Goal: Transaction & Acquisition: Purchase product/service

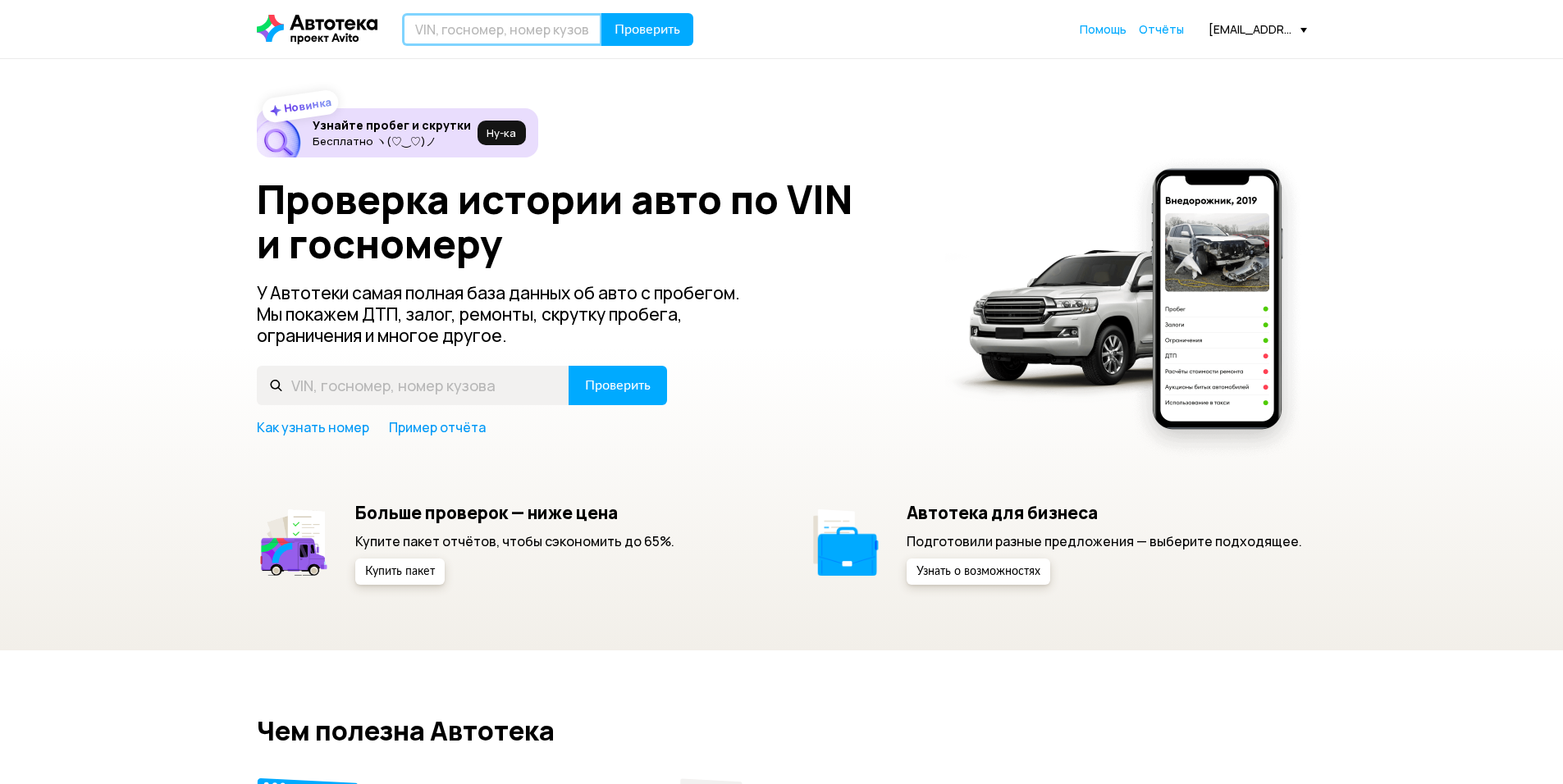
click at [532, 28] on input "text" at bounding box center [502, 28] width 201 height 32
paste input "[US_VEHICLE_IDENTIFICATION_NUMBER]"
type input "[US_VEHICLE_IDENTIFICATION_NUMBER]"
click at [634, 29] on span "Проверить" at bounding box center [647, 28] width 66 height 13
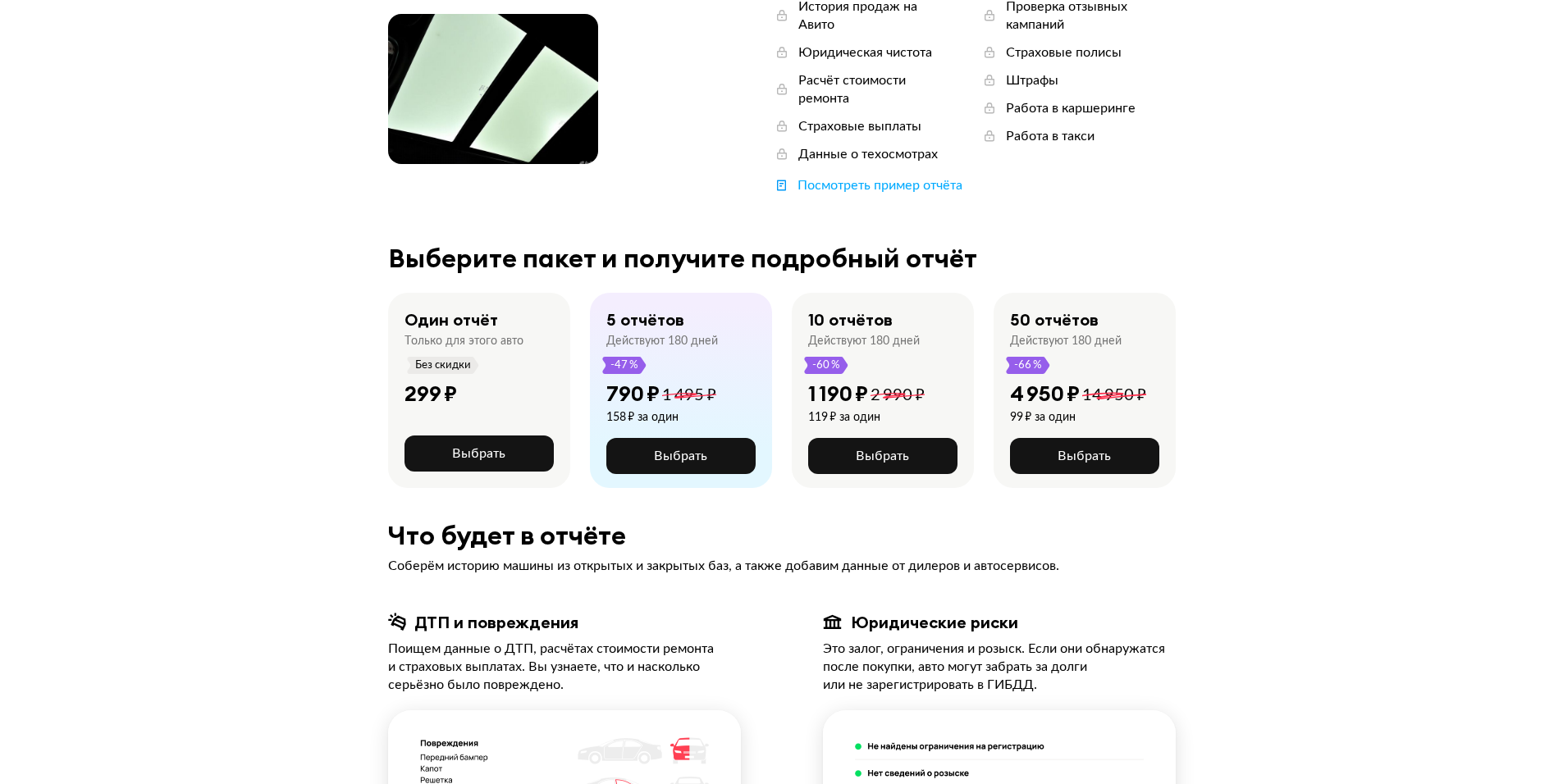
scroll to position [246, 0]
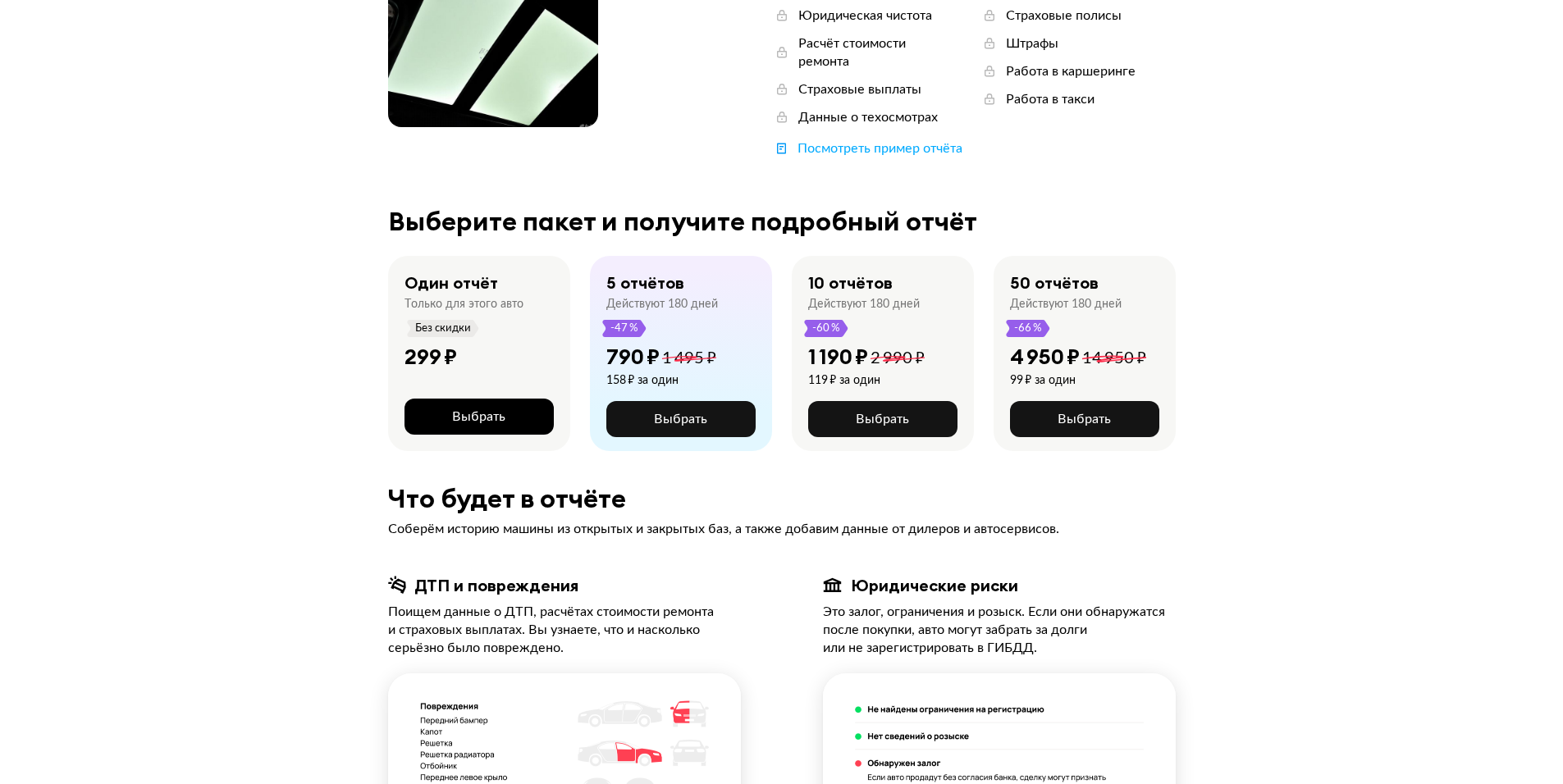
click at [503, 410] on span "Выбрать" at bounding box center [479, 416] width 53 height 13
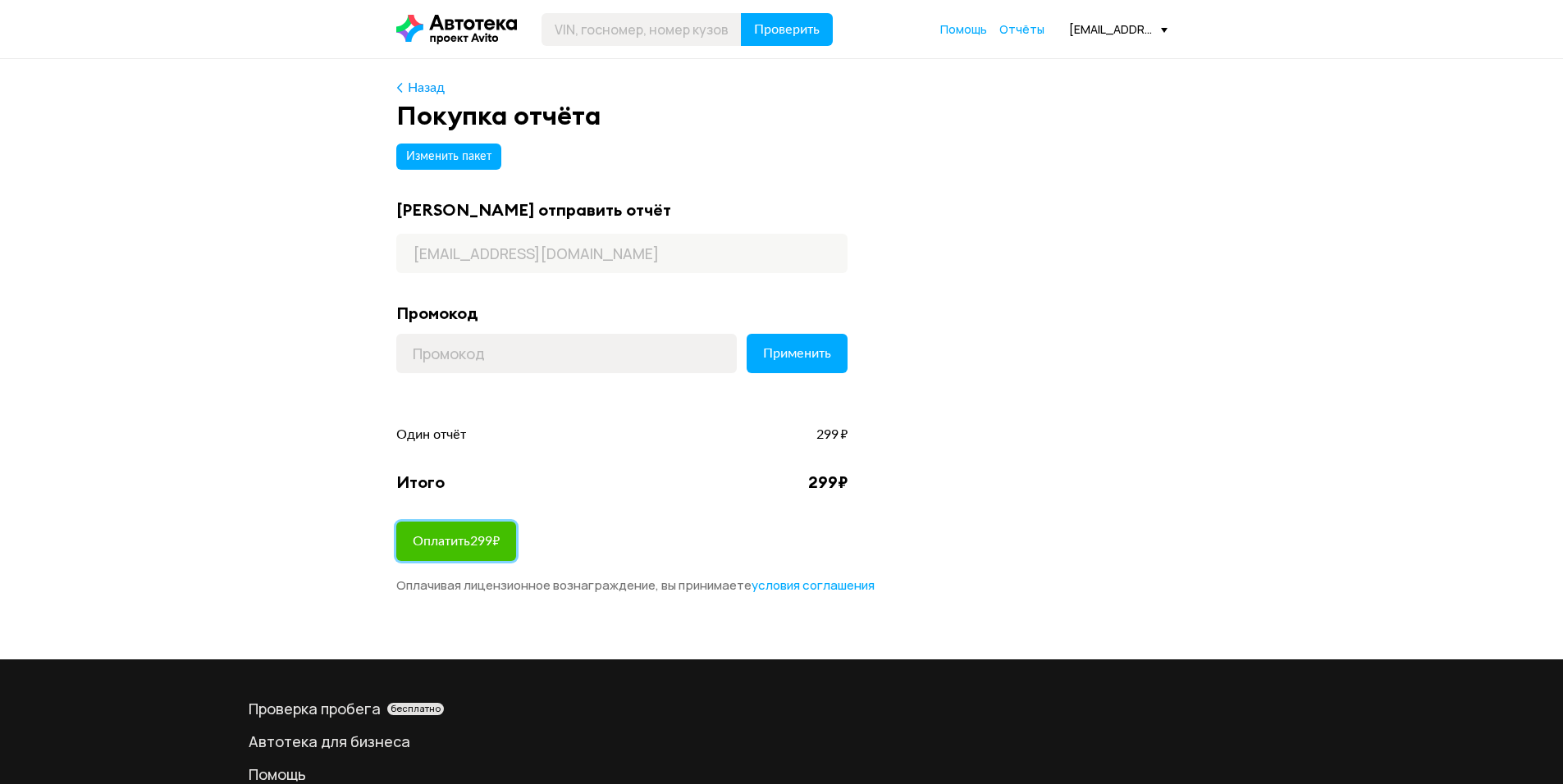
click at [493, 542] on span "Оплатить 299 ₽" at bounding box center [456, 540] width 87 height 13
click at [426, 156] on span "Изменить пакет" at bounding box center [448, 157] width 86 height 12
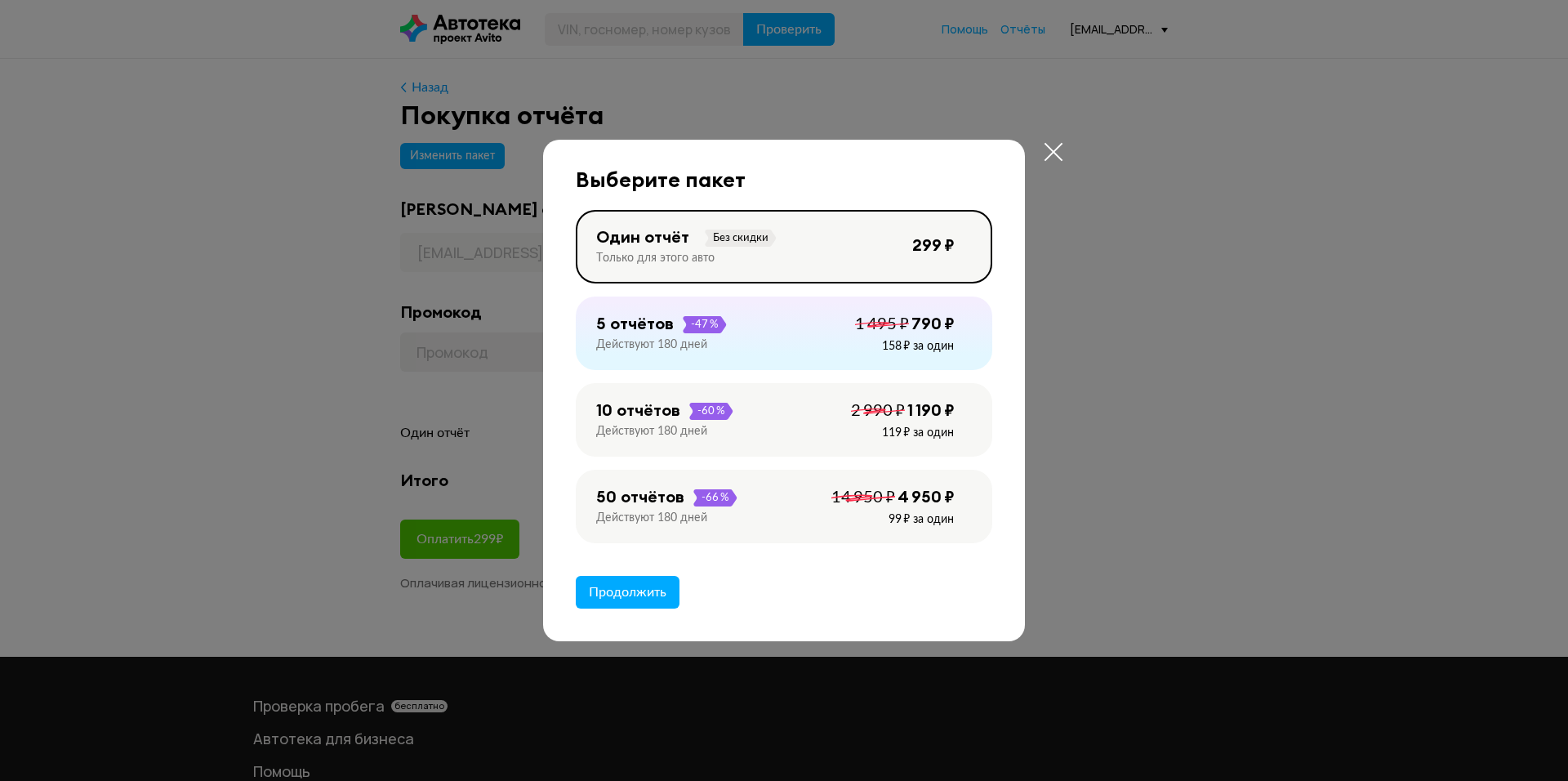
click at [486, 339] on div at bounding box center [784, 390] width 1568 height 781
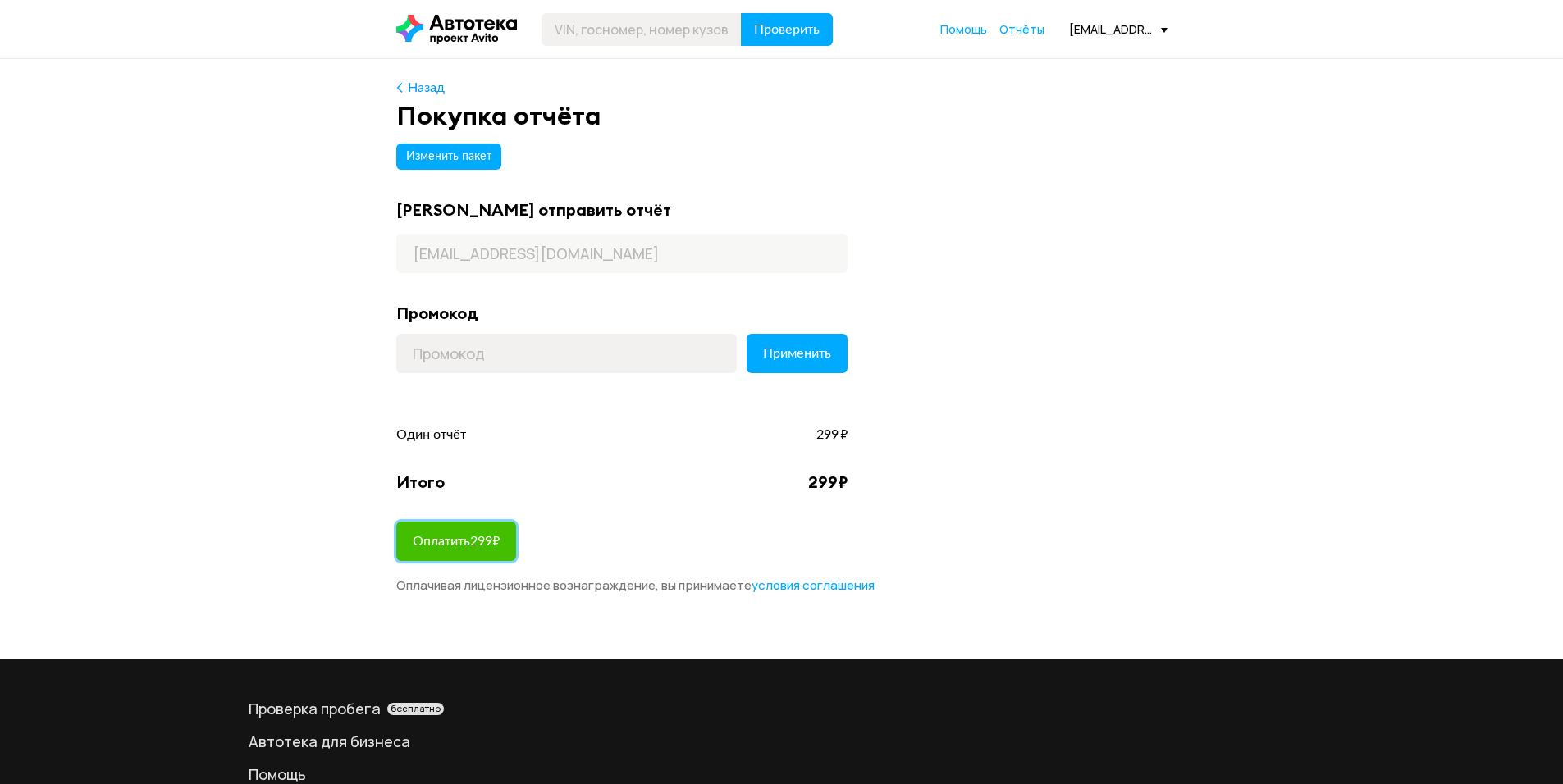
click at [455, 527] on button "Оплатить 299 ₽" at bounding box center [456, 541] width 120 height 39
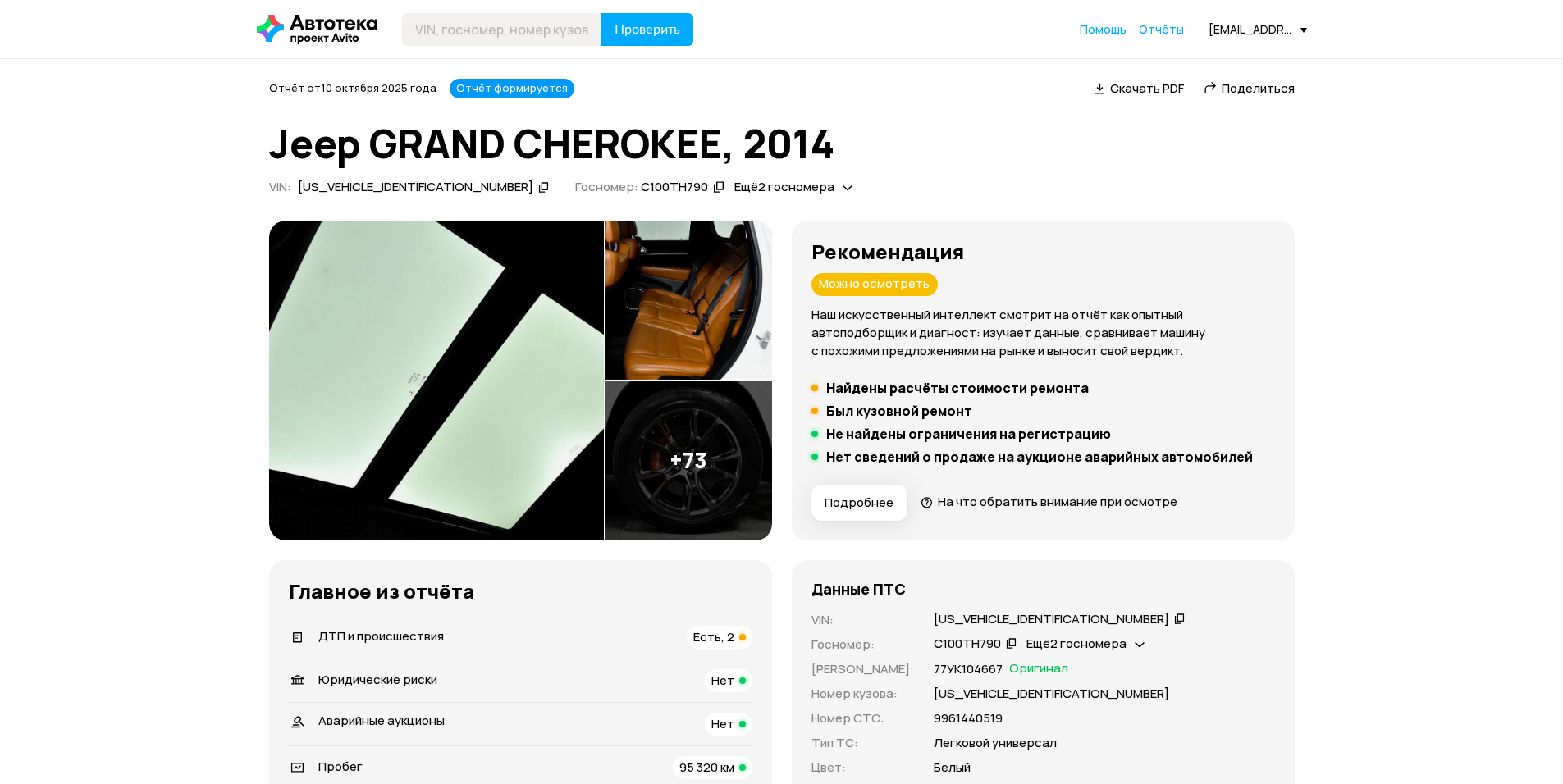
click at [1071, 644] on span "Ещё 2 госномера" at bounding box center [1076, 644] width 100 height 18
click at [1244, 642] on div "С100ТН790   Ещё 2 госномера" at bounding box center [1104, 644] width 341 height 18
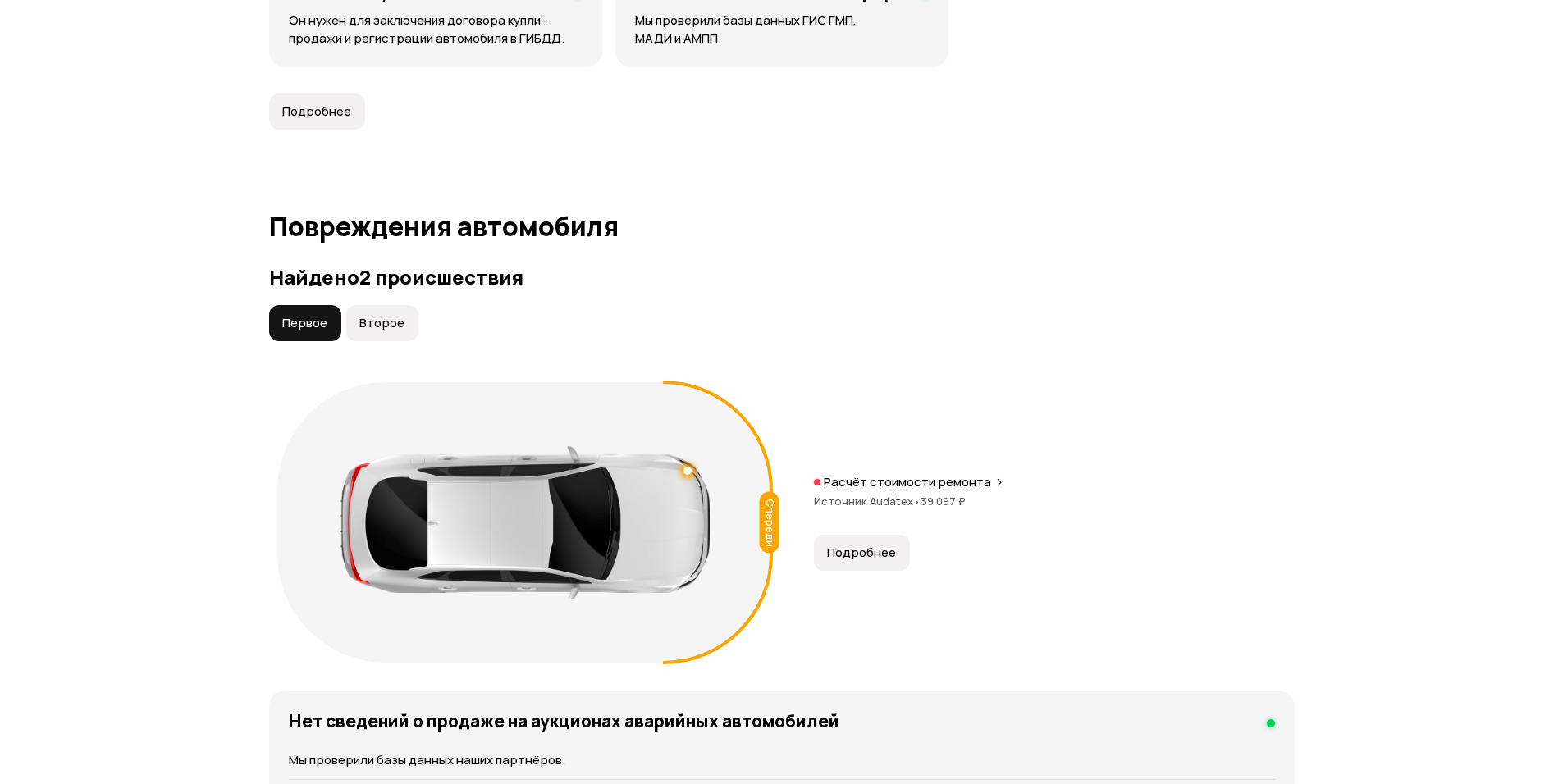
scroll to position [1640, 0]
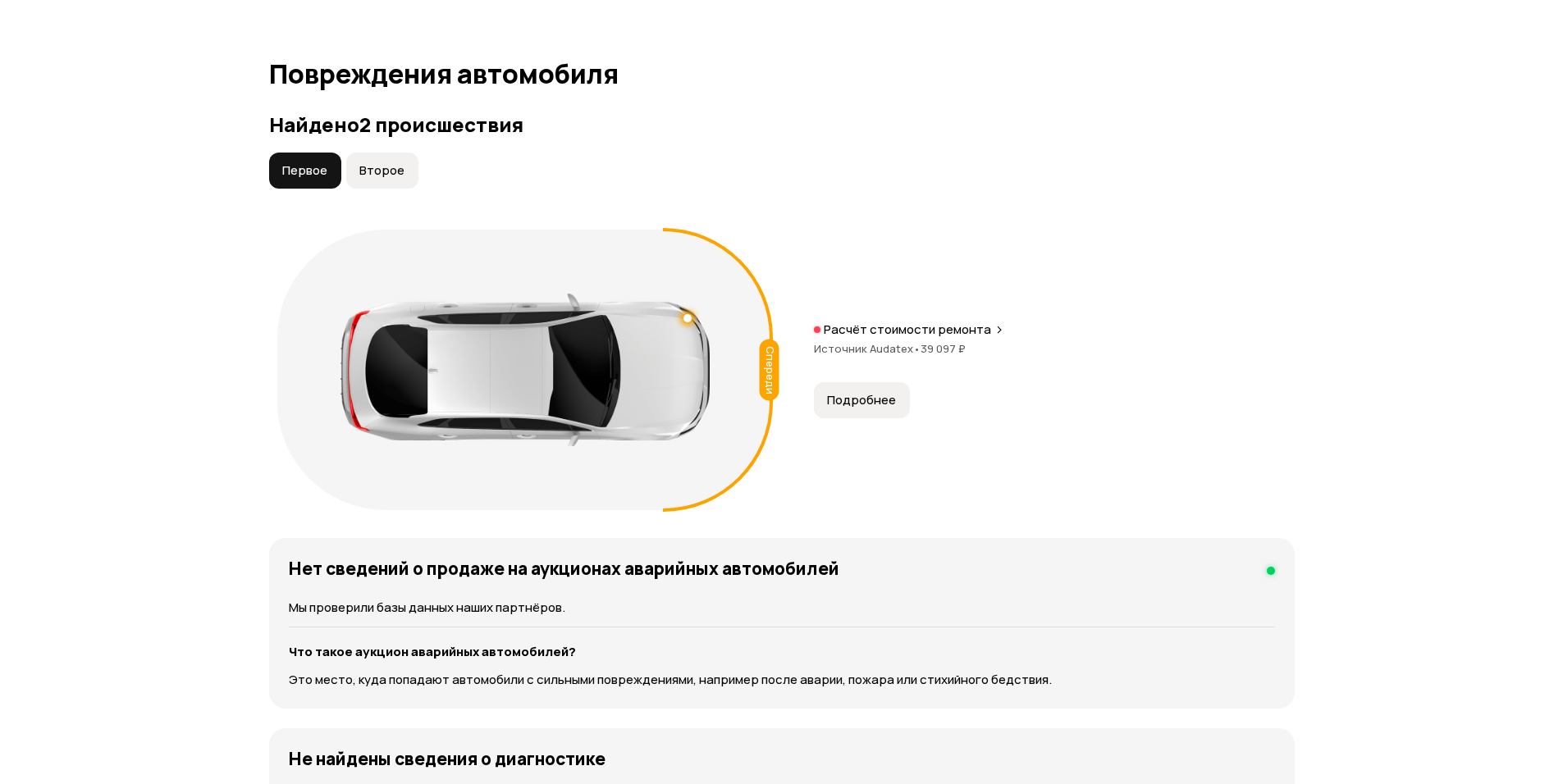
click at [380, 170] on span "Второе" at bounding box center [382, 170] width 45 height 17
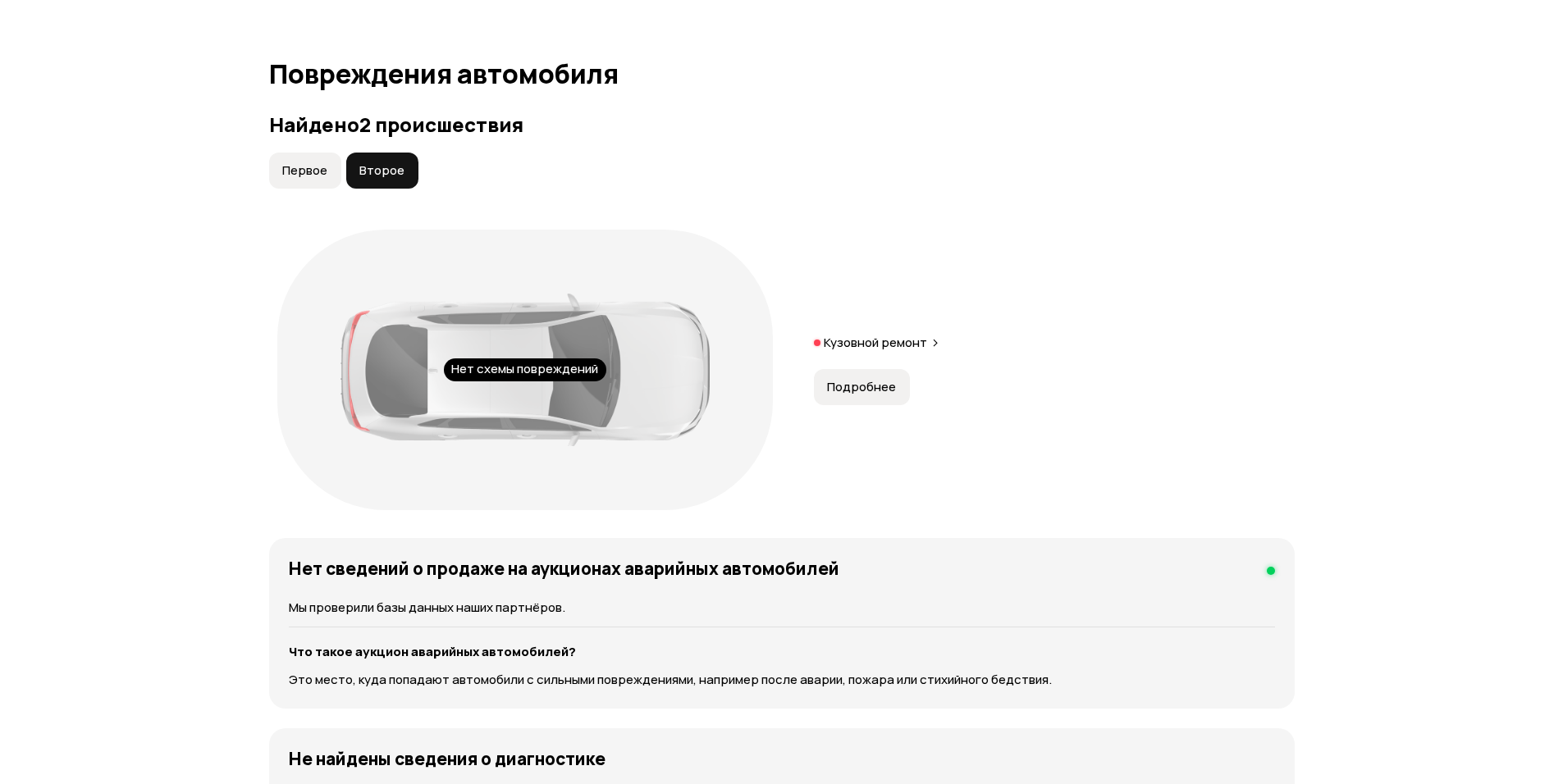
click at [287, 163] on span "Первое" at bounding box center [305, 170] width 45 height 17
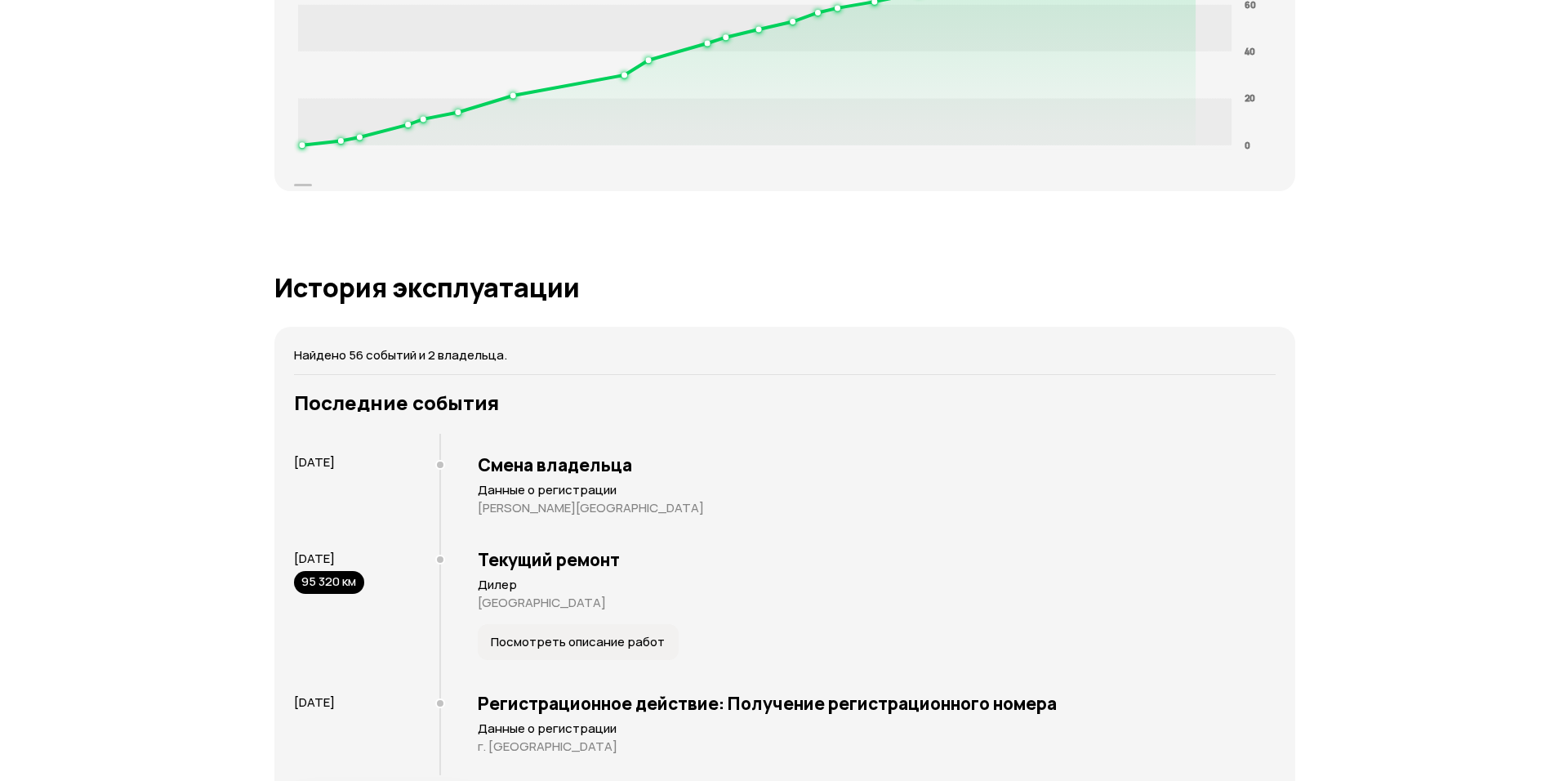
scroll to position [3022, 0]
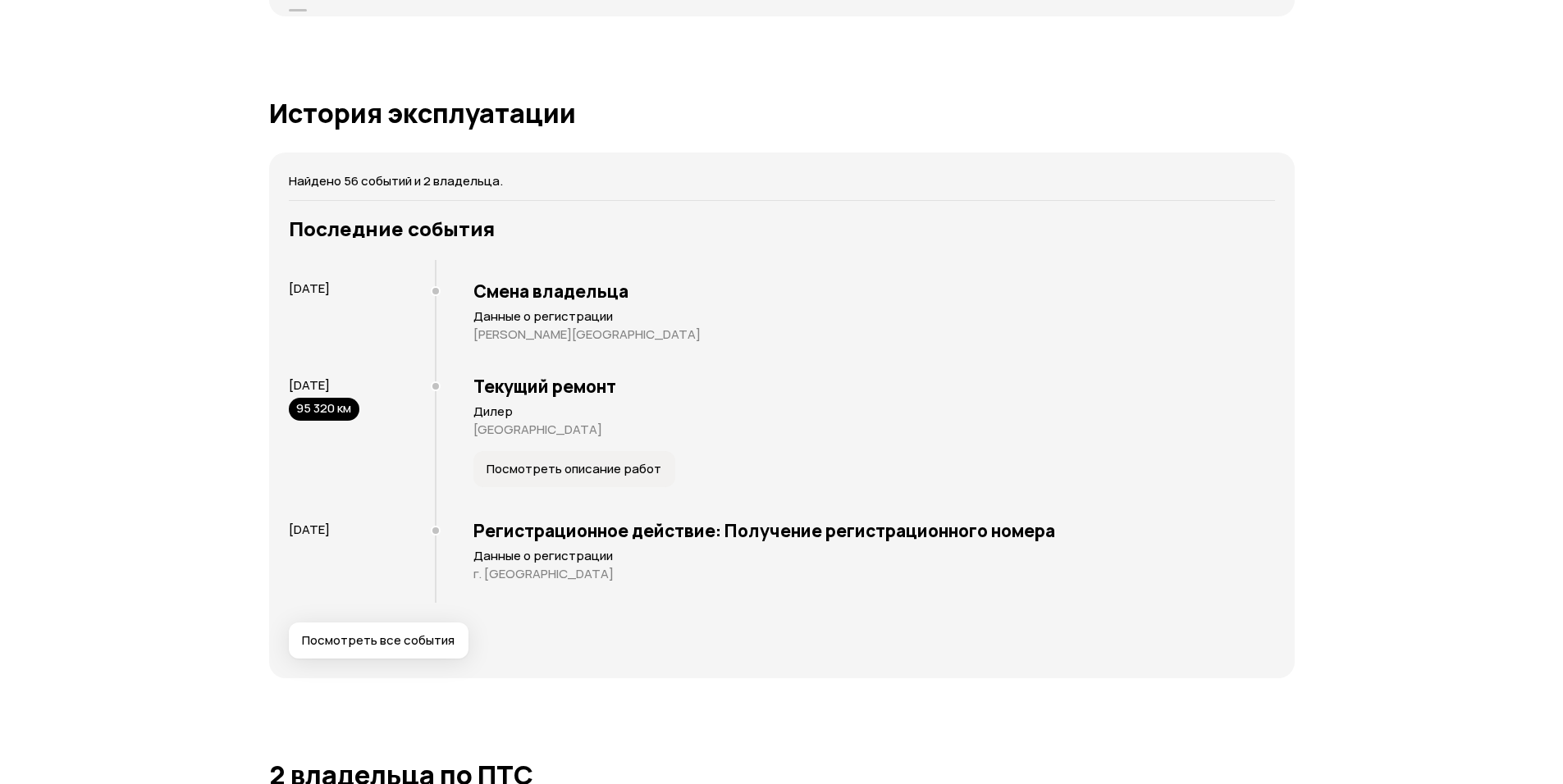
click at [404, 641] on span "Посмотреть все события" at bounding box center [377, 640] width 152 height 17
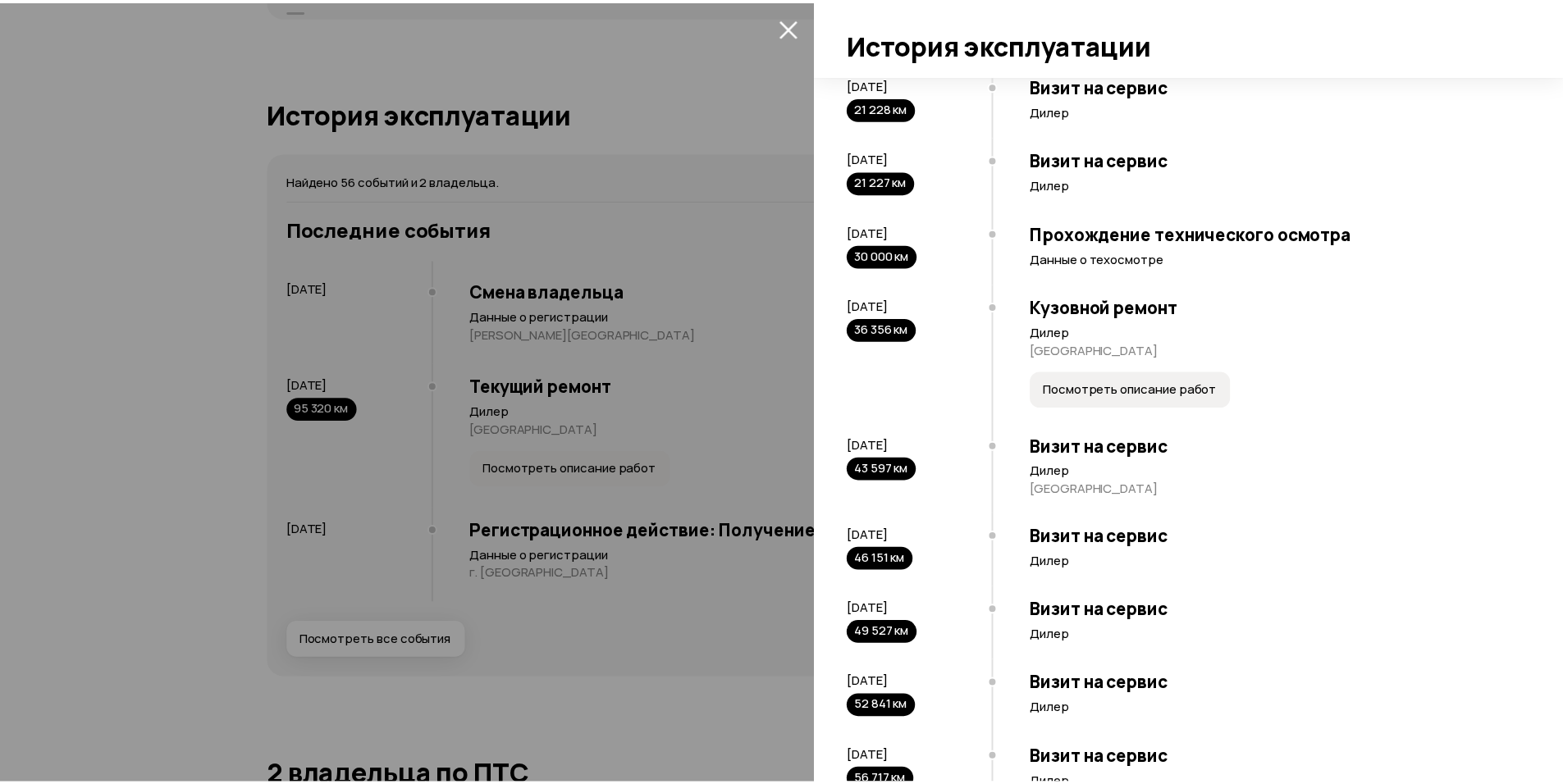
scroll to position [1722, 0]
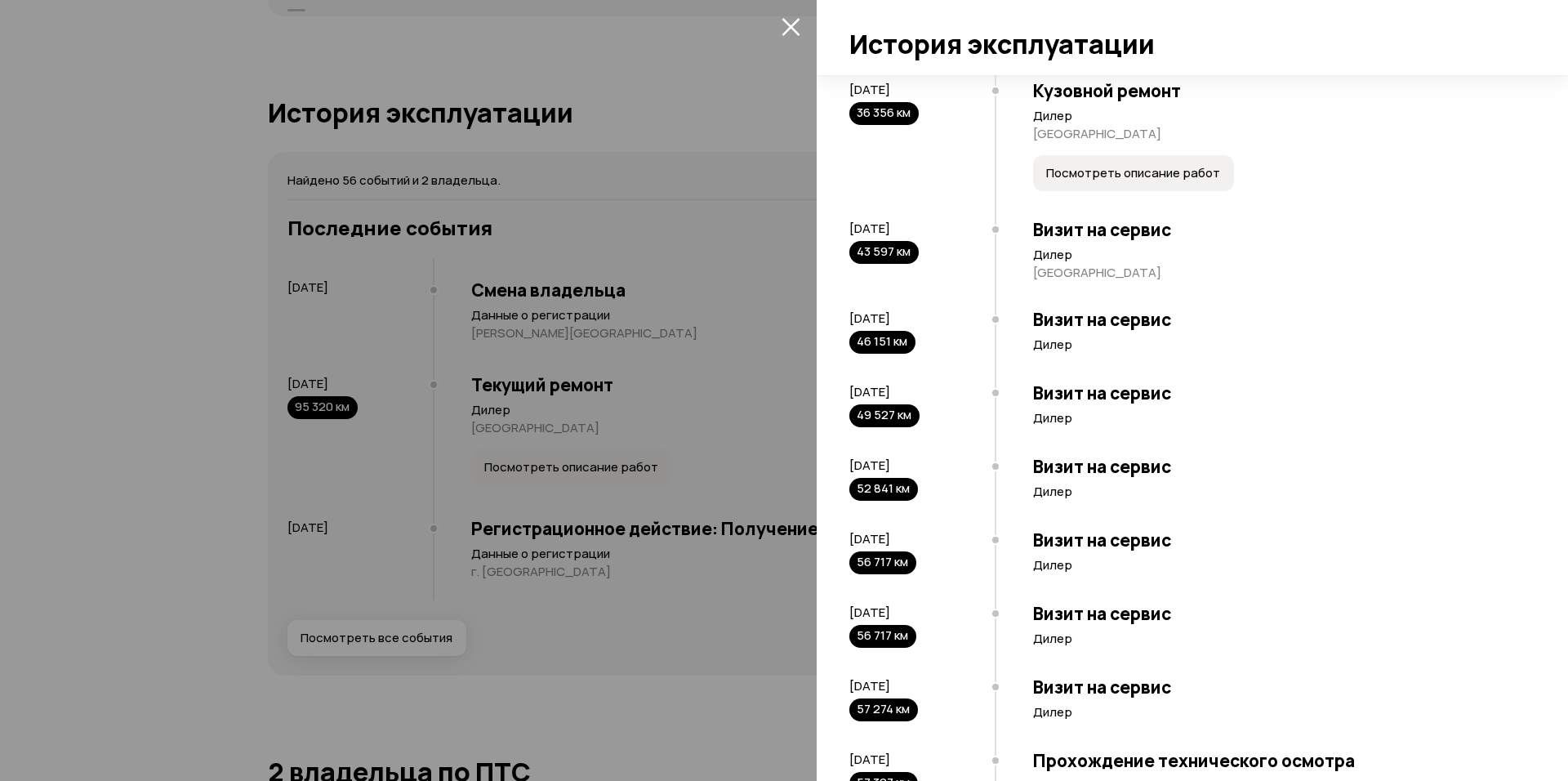
click at [460, 387] on div at bounding box center [784, 390] width 1568 height 781
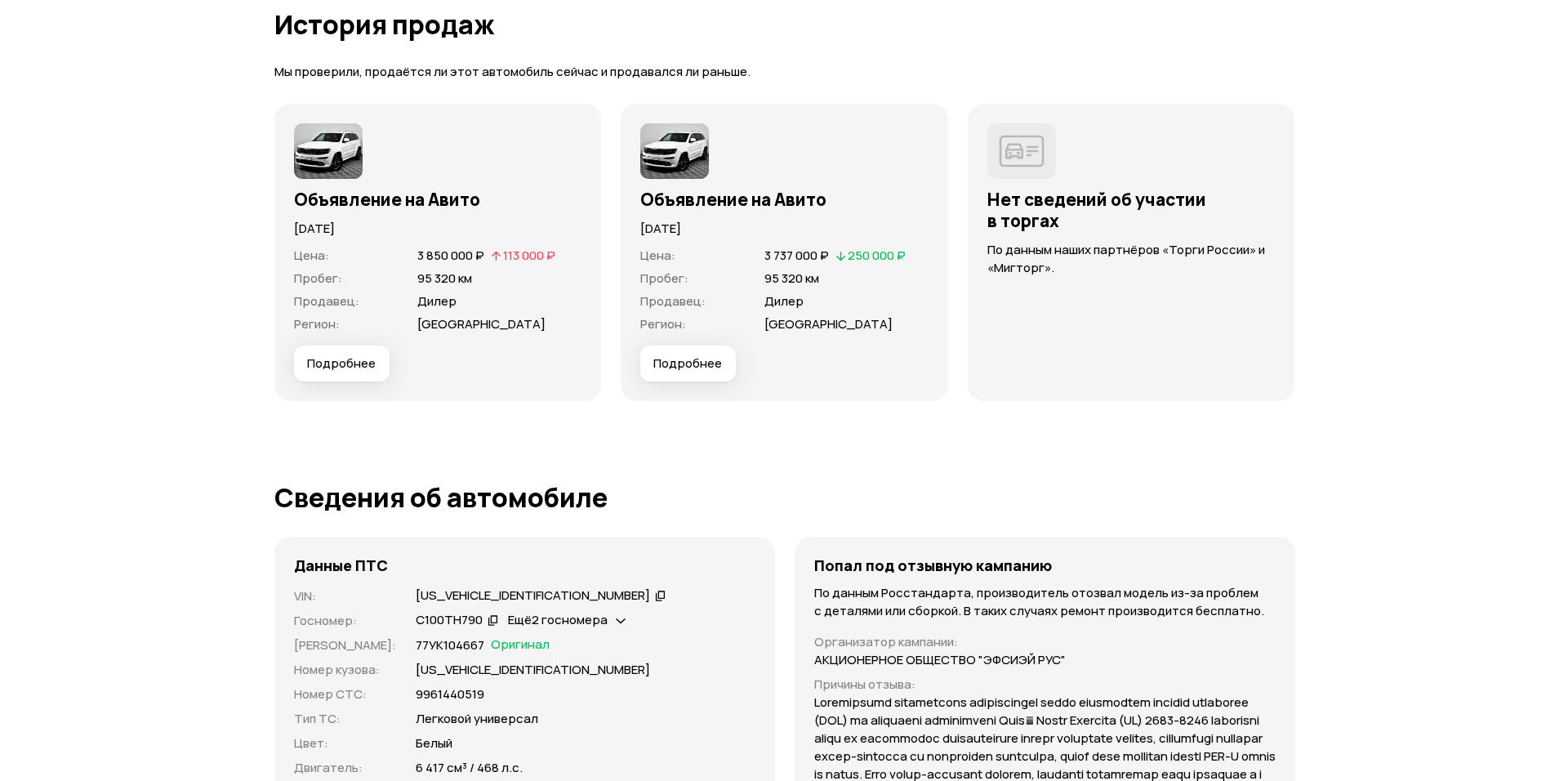
scroll to position [4492, 0]
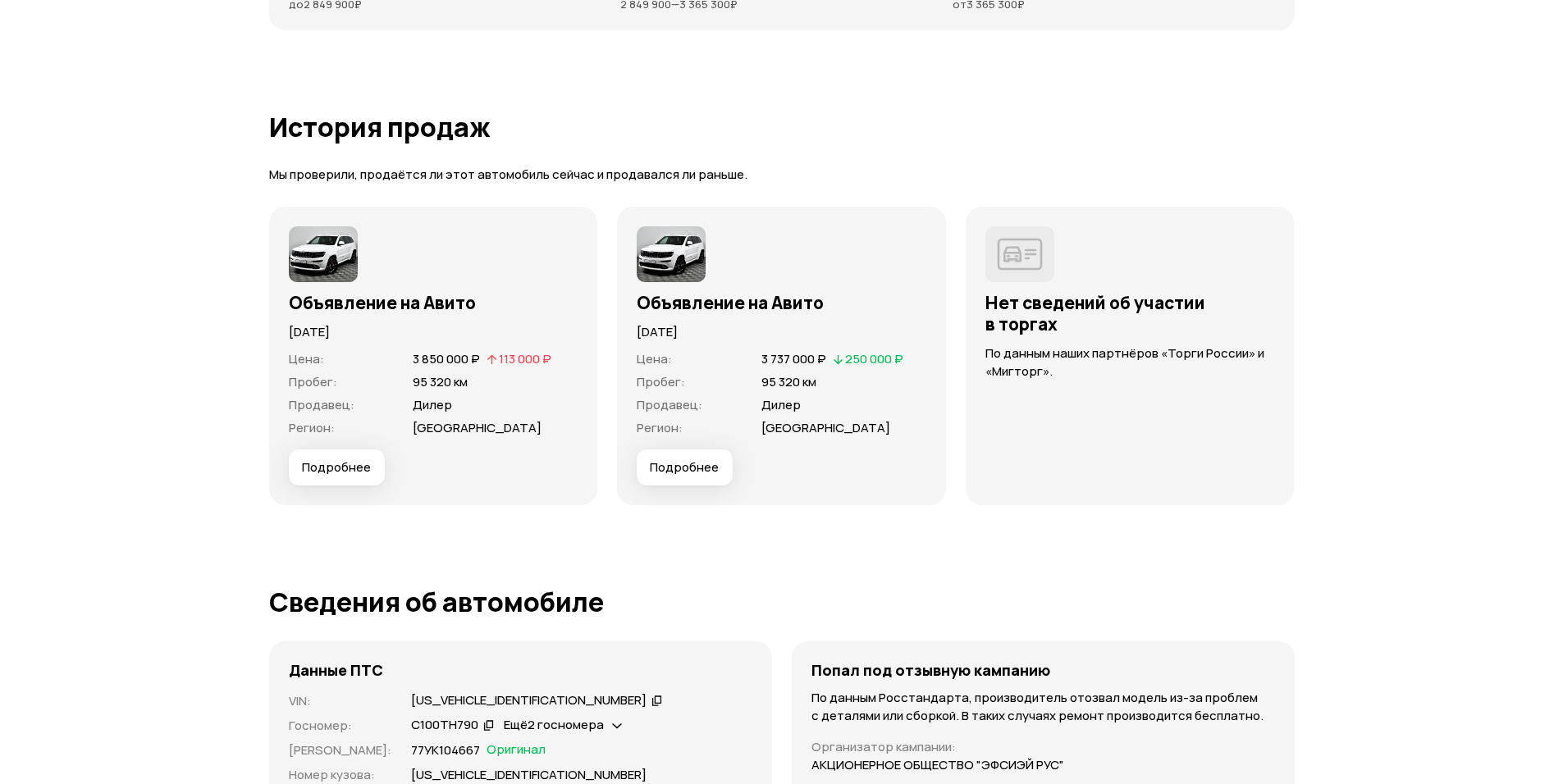
click at [703, 473] on span "Подробнее" at bounding box center [684, 467] width 69 height 17
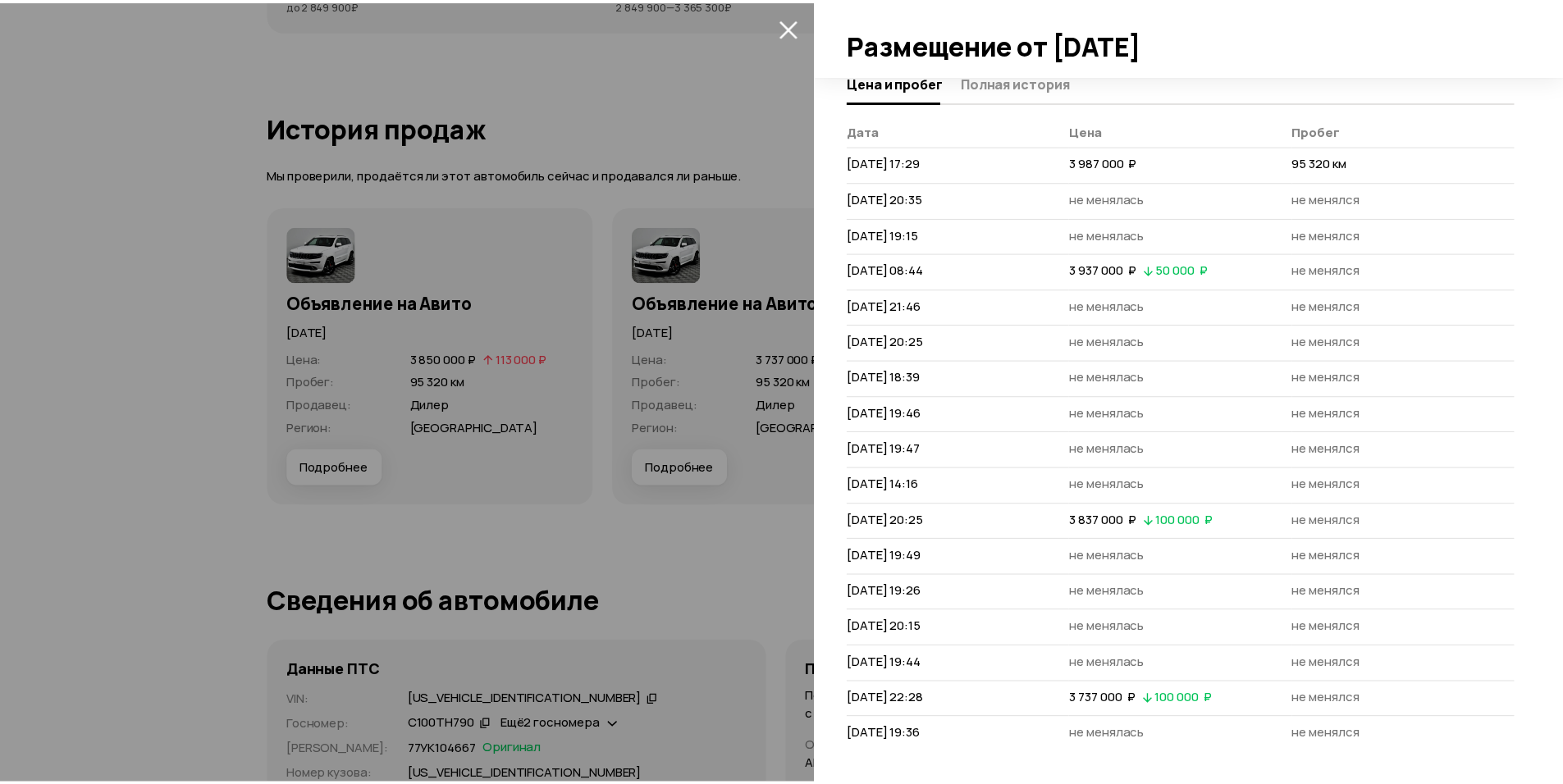
scroll to position [15, 0]
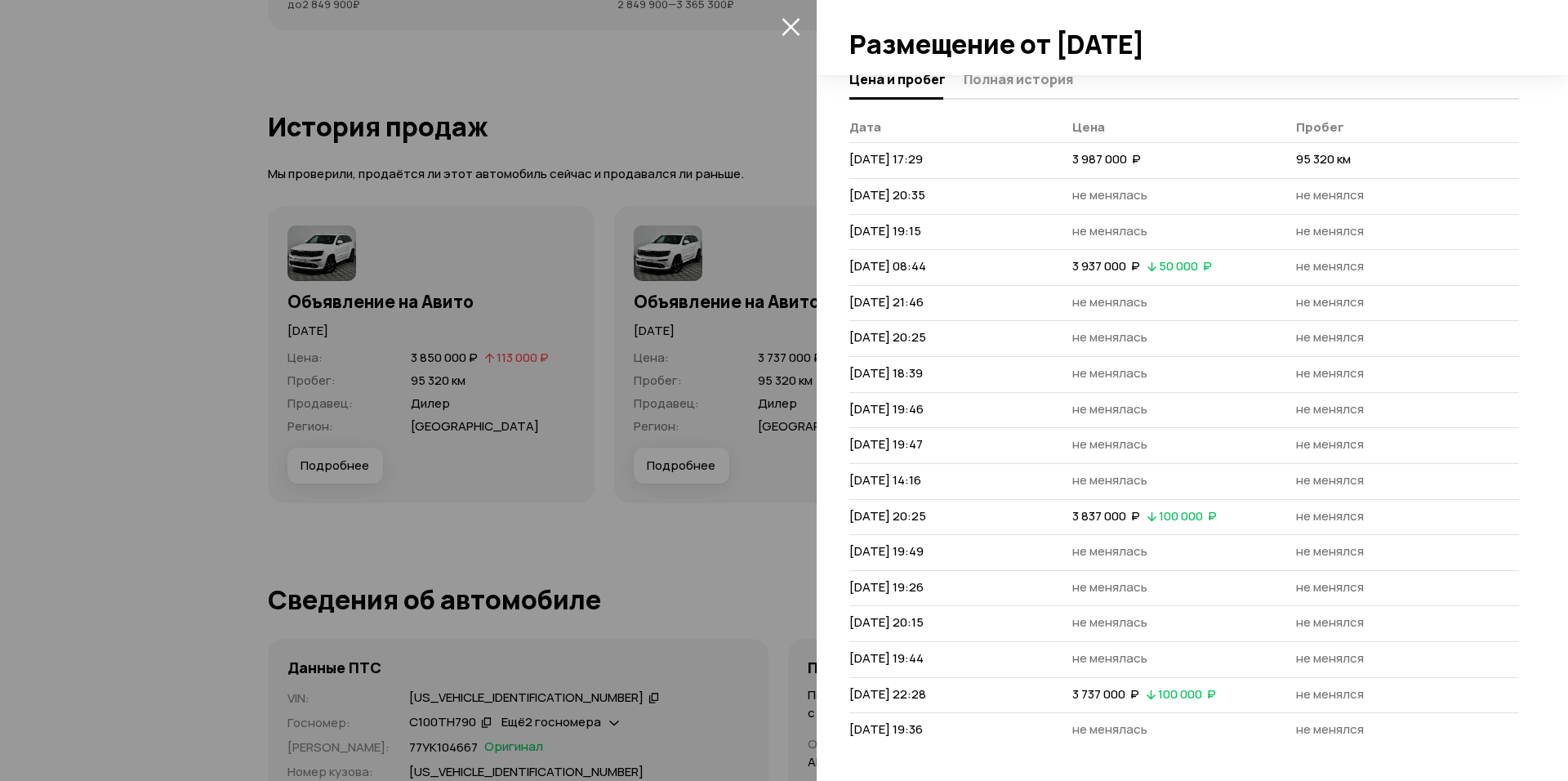
click at [600, 572] on div at bounding box center [784, 390] width 1568 height 781
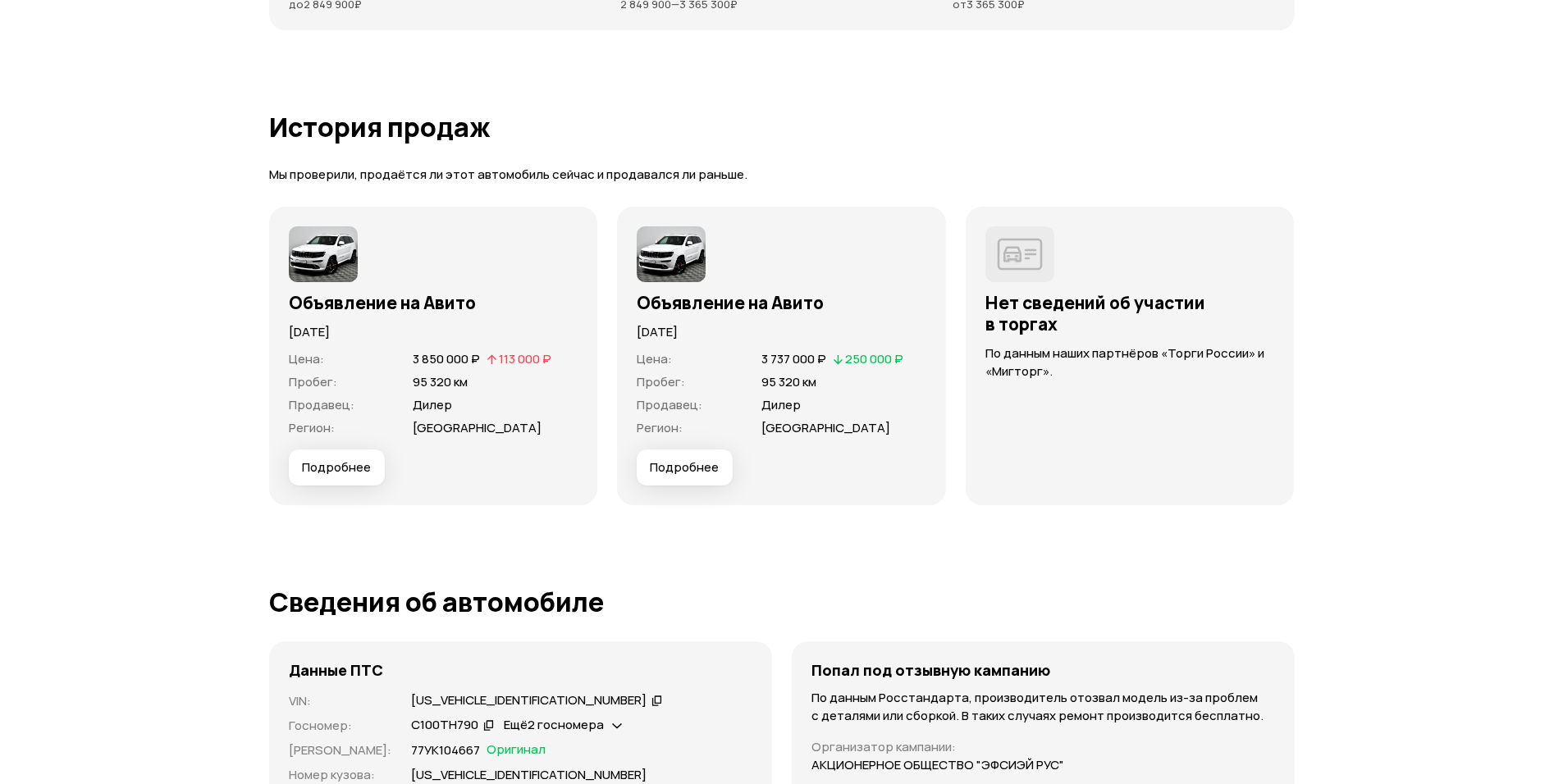
click at [309, 469] on span "Подробнее" at bounding box center [336, 467] width 69 height 17
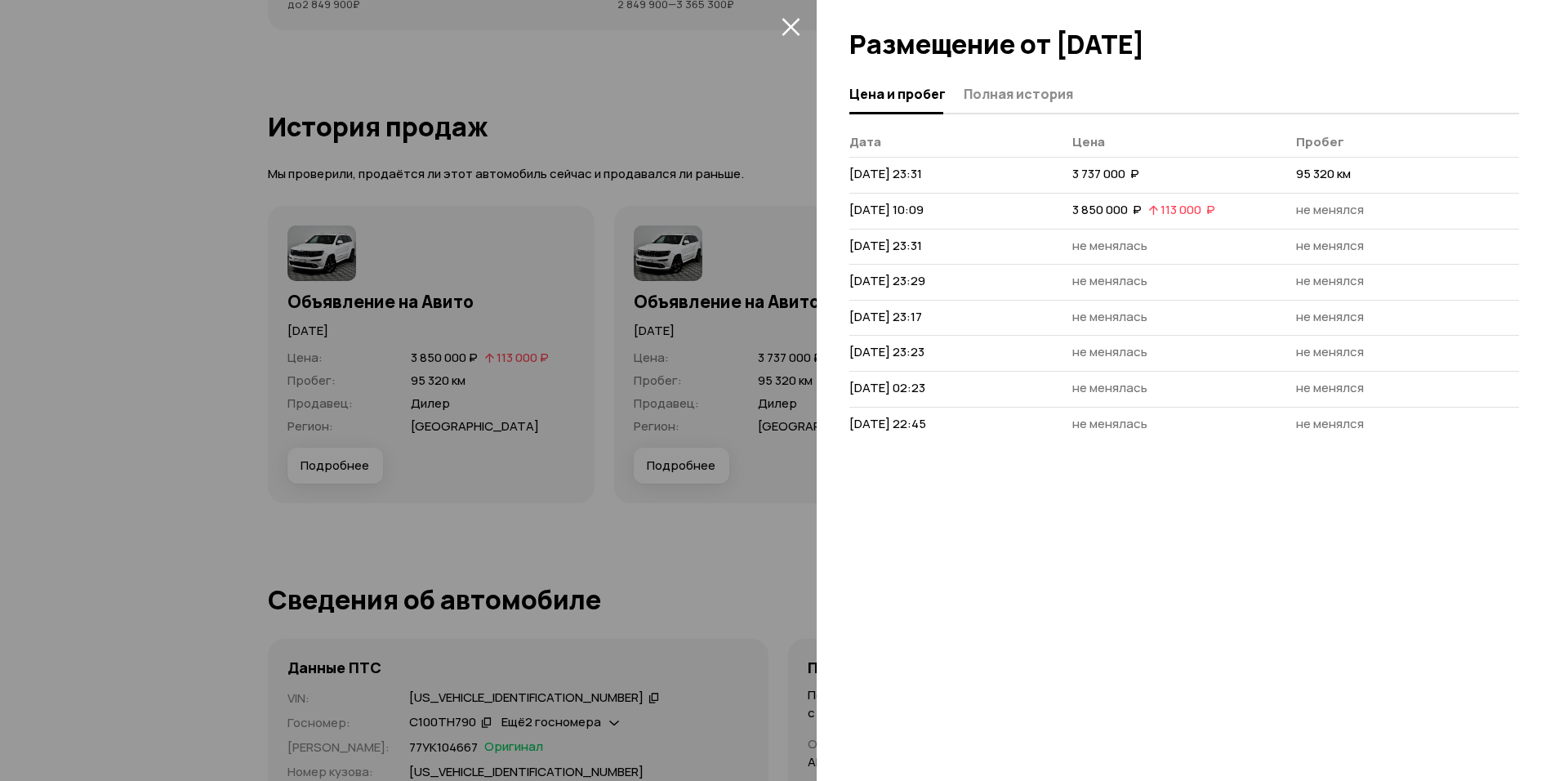
click at [584, 499] on div at bounding box center [784, 390] width 1568 height 781
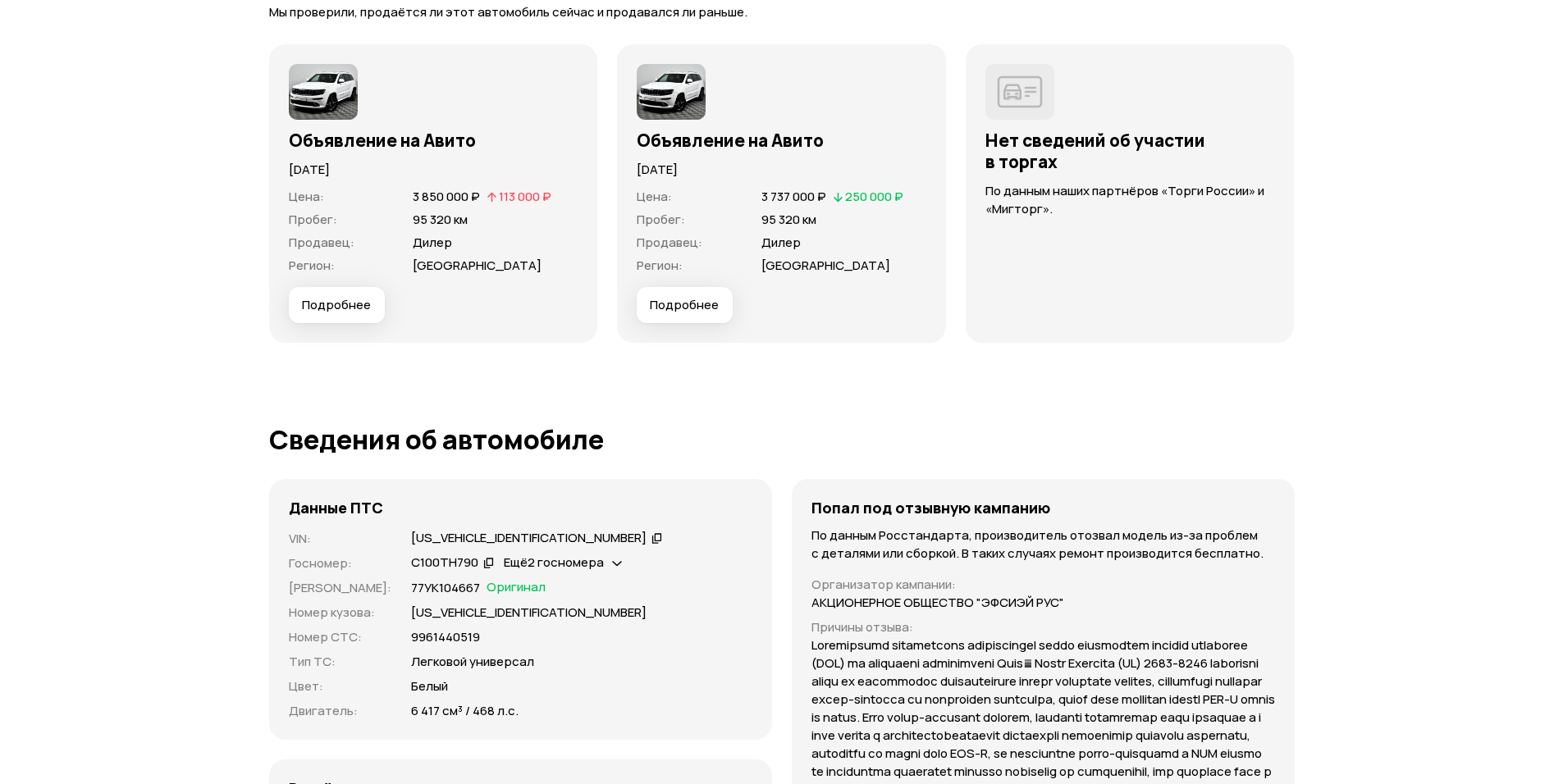
scroll to position [4838, 0]
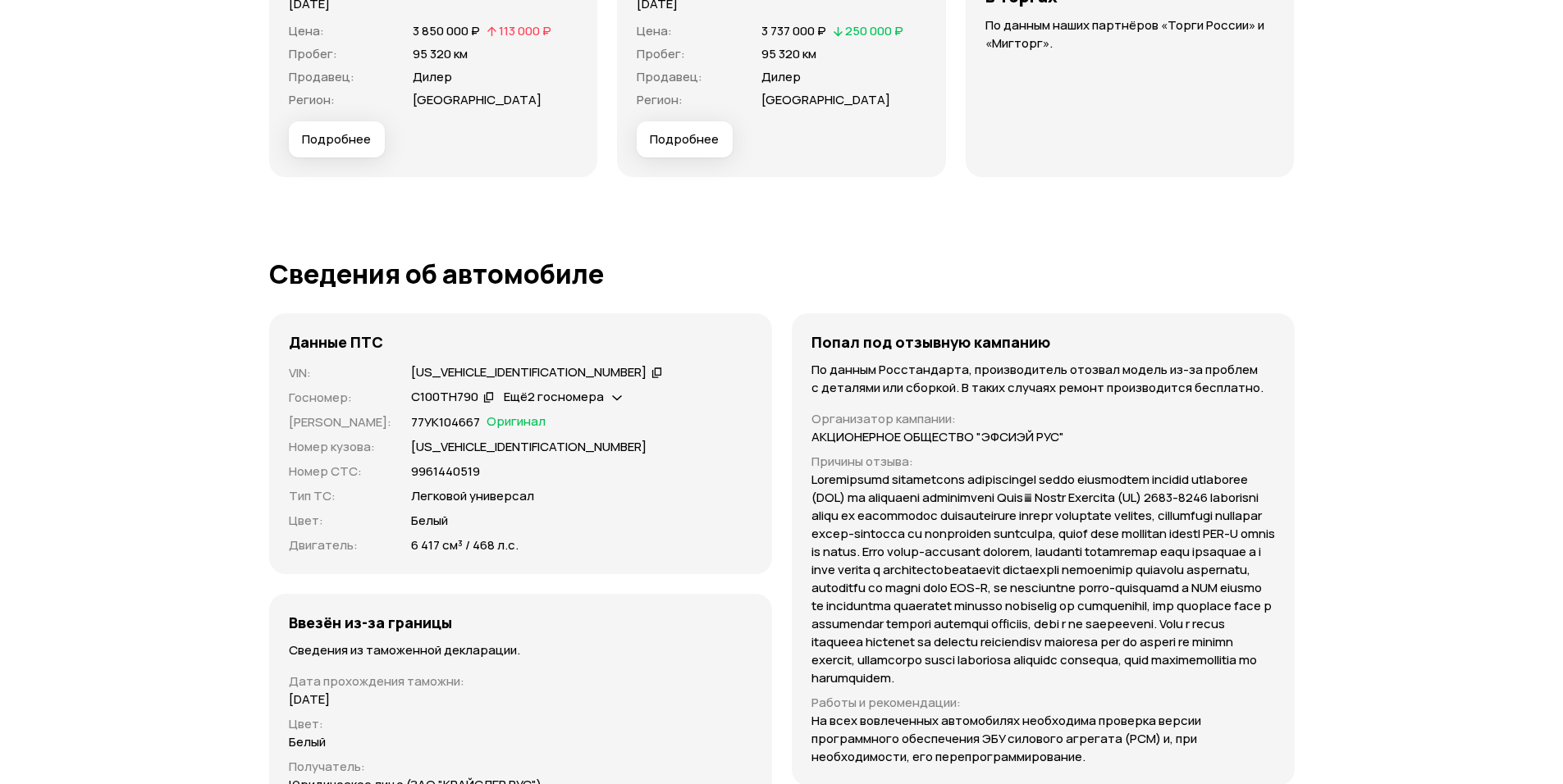
drag, startPoint x: 22, startPoint y: 231, endPoint x: 39, endPoint y: 226, distance: 17.7
click at [503, 396] on span "Ещё 2 госномера" at bounding box center [553, 397] width 100 height 18
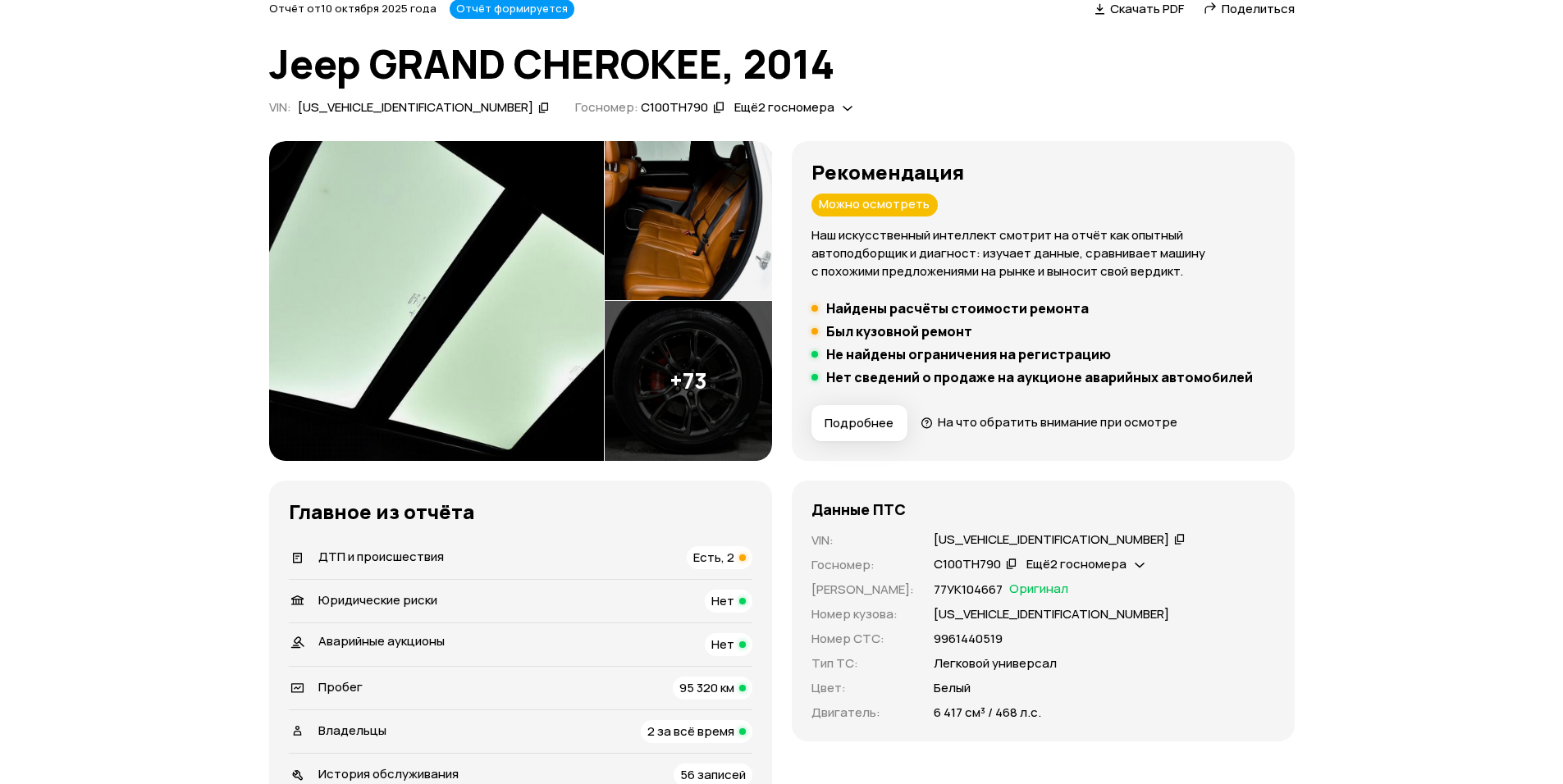
scroll to position [0, 0]
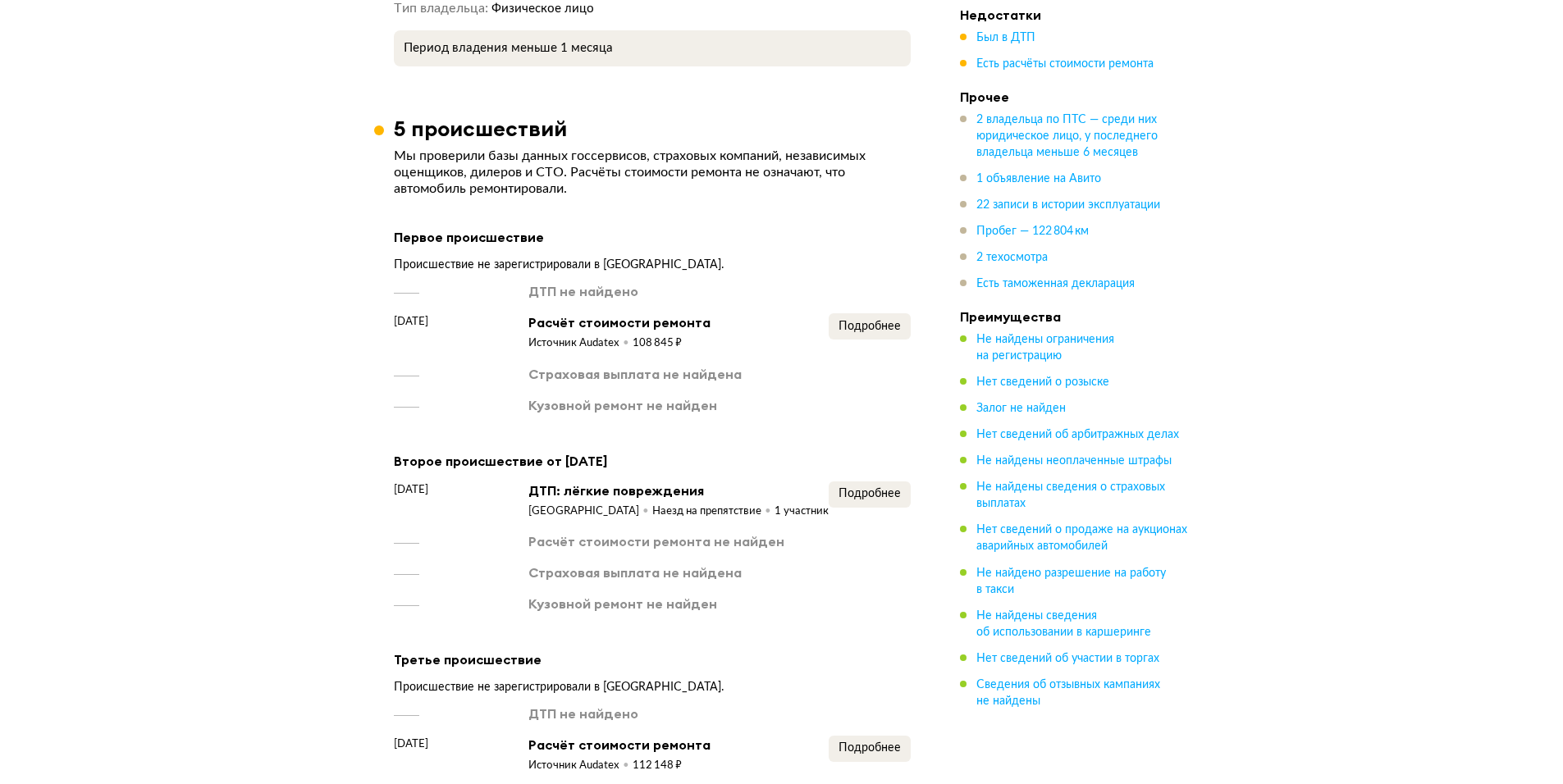
scroll to position [2213, 0]
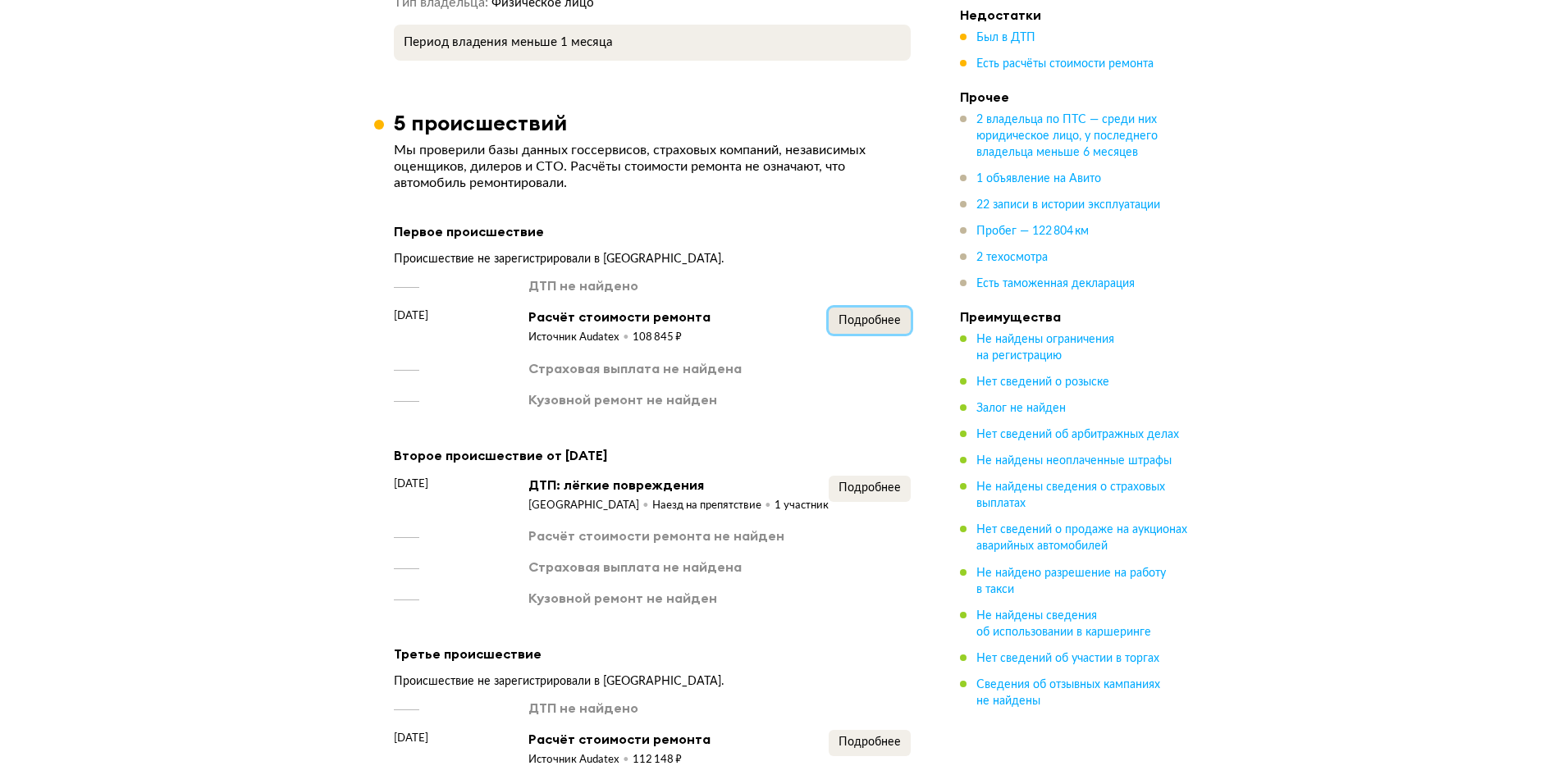
click at [839, 314] on span "Подробнее" at bounding box center [869, 320] width 62 height 12
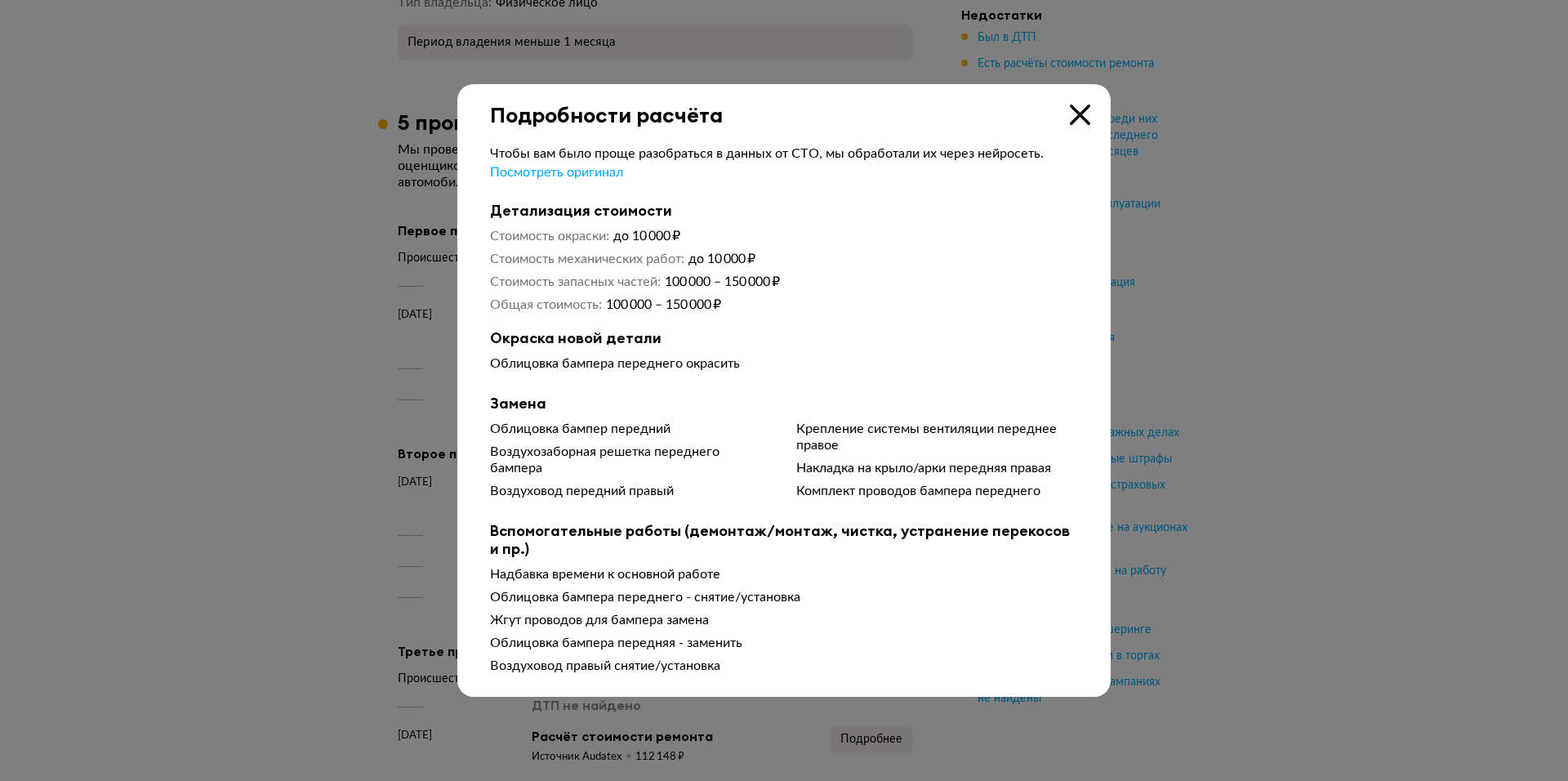
click at [457, 358] on div "Чтобы вам было проще разобраться в данных от СТО, мы обработали их через нейрос…" at bounding box center [784, 403] width 654 height 553
click at [376, 316] on div at bounding box center [784, 390] width 1568 height 781
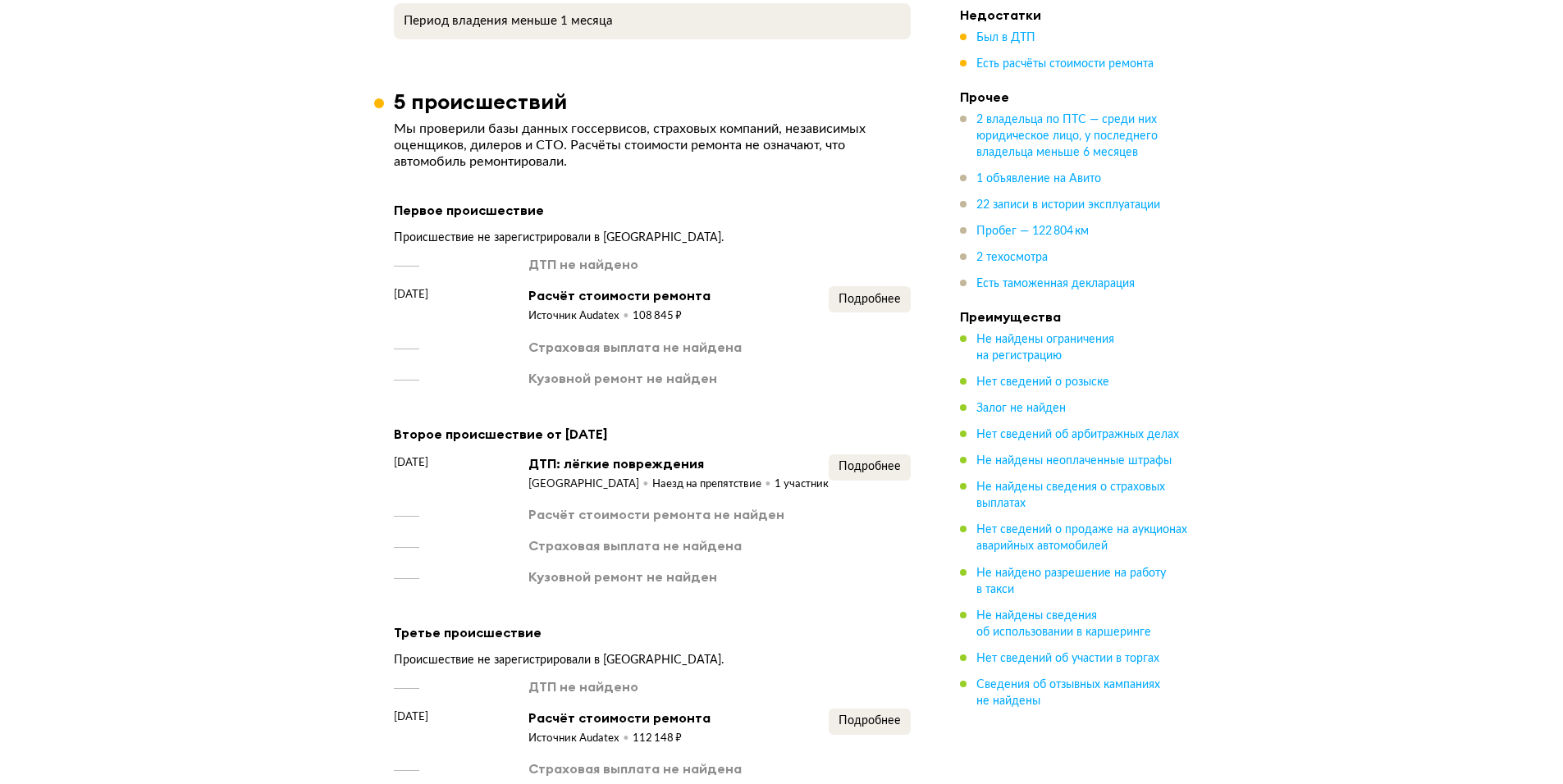
scroll to position [2296, 0]
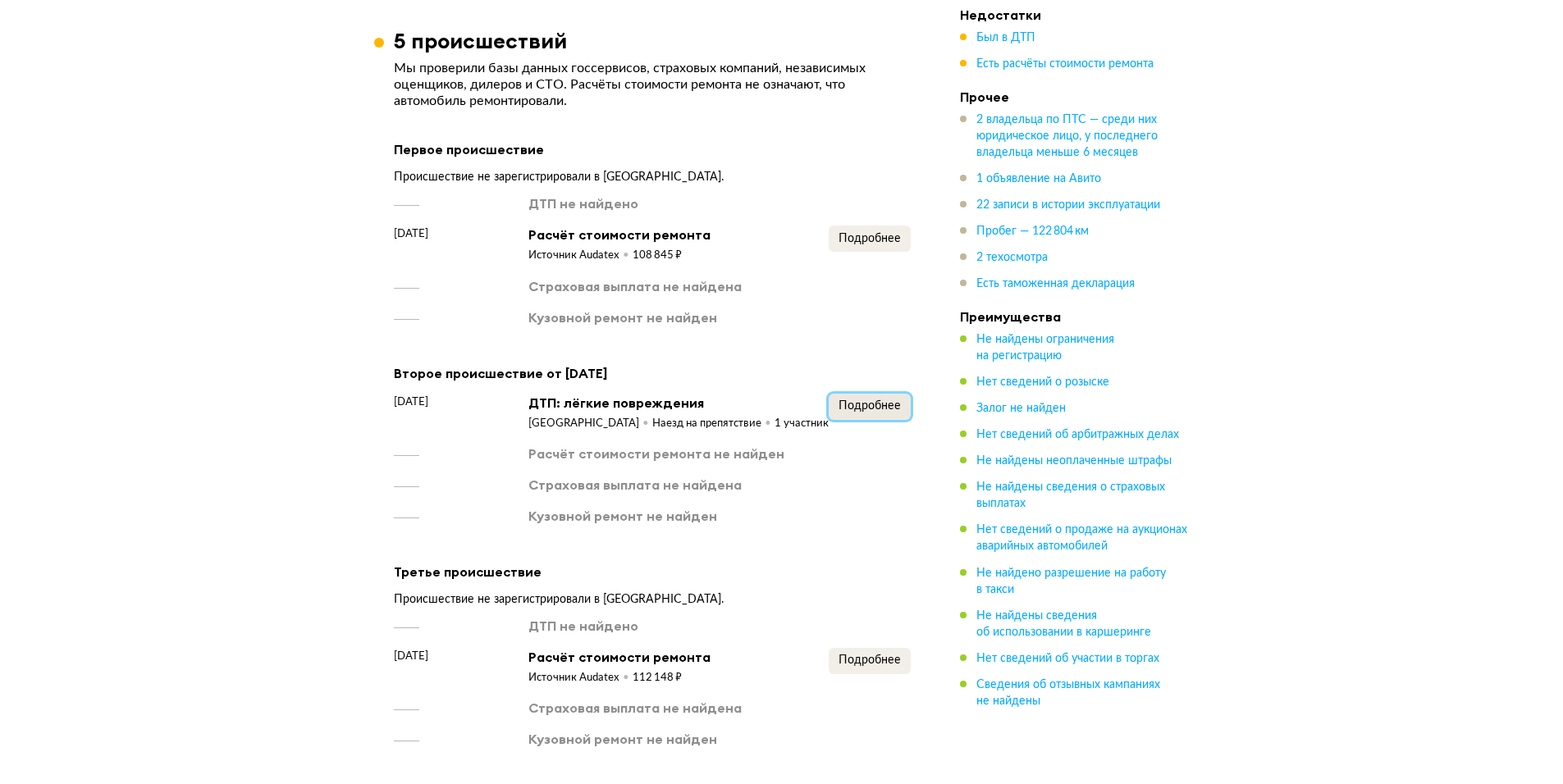
click at [861, 400] on span "Подробнее" at bounding box center [869, 406] width 62 height 12
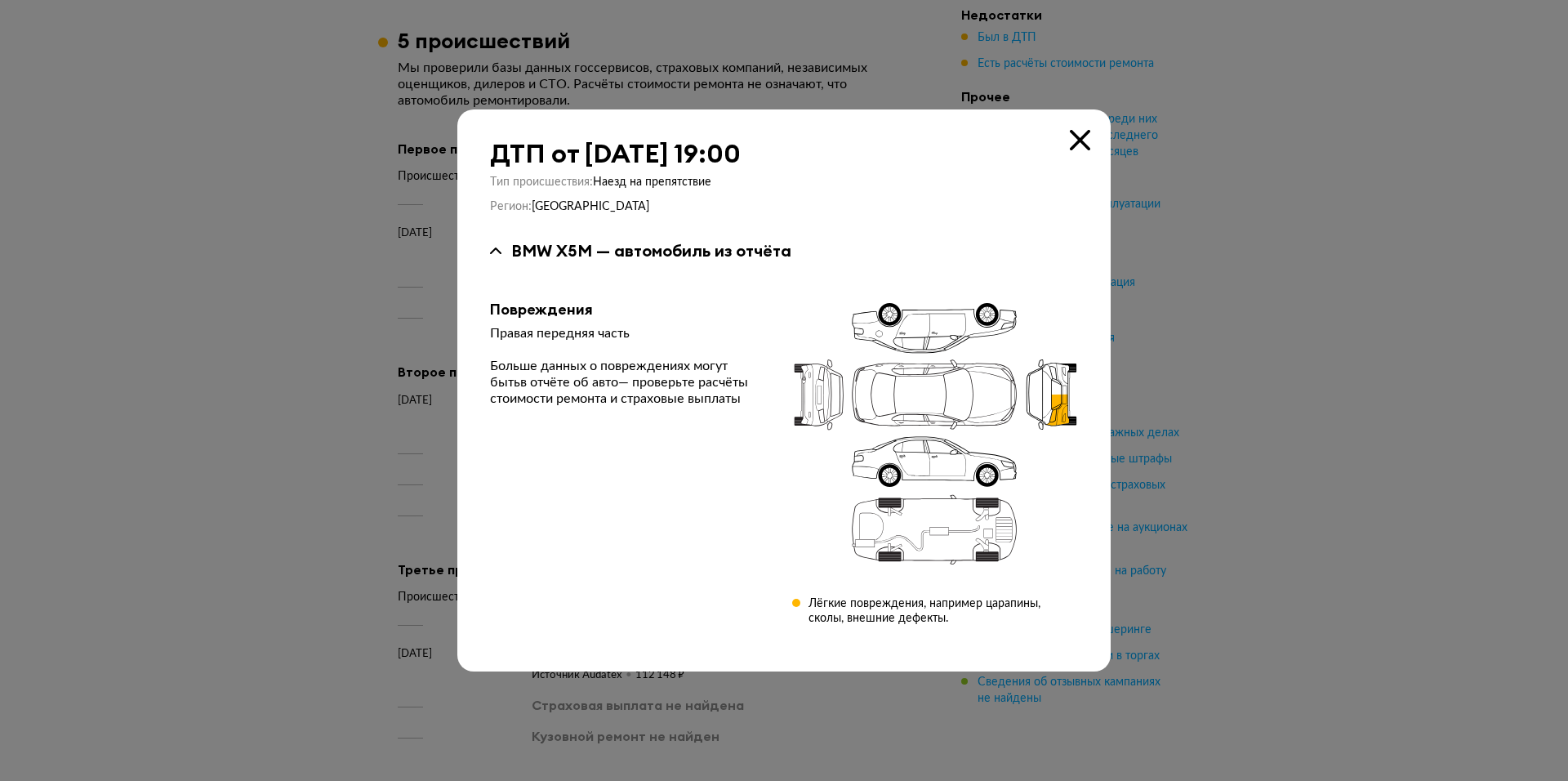
click at [383, 431] on div at bounding box center [784, 390] width 1568 height 781
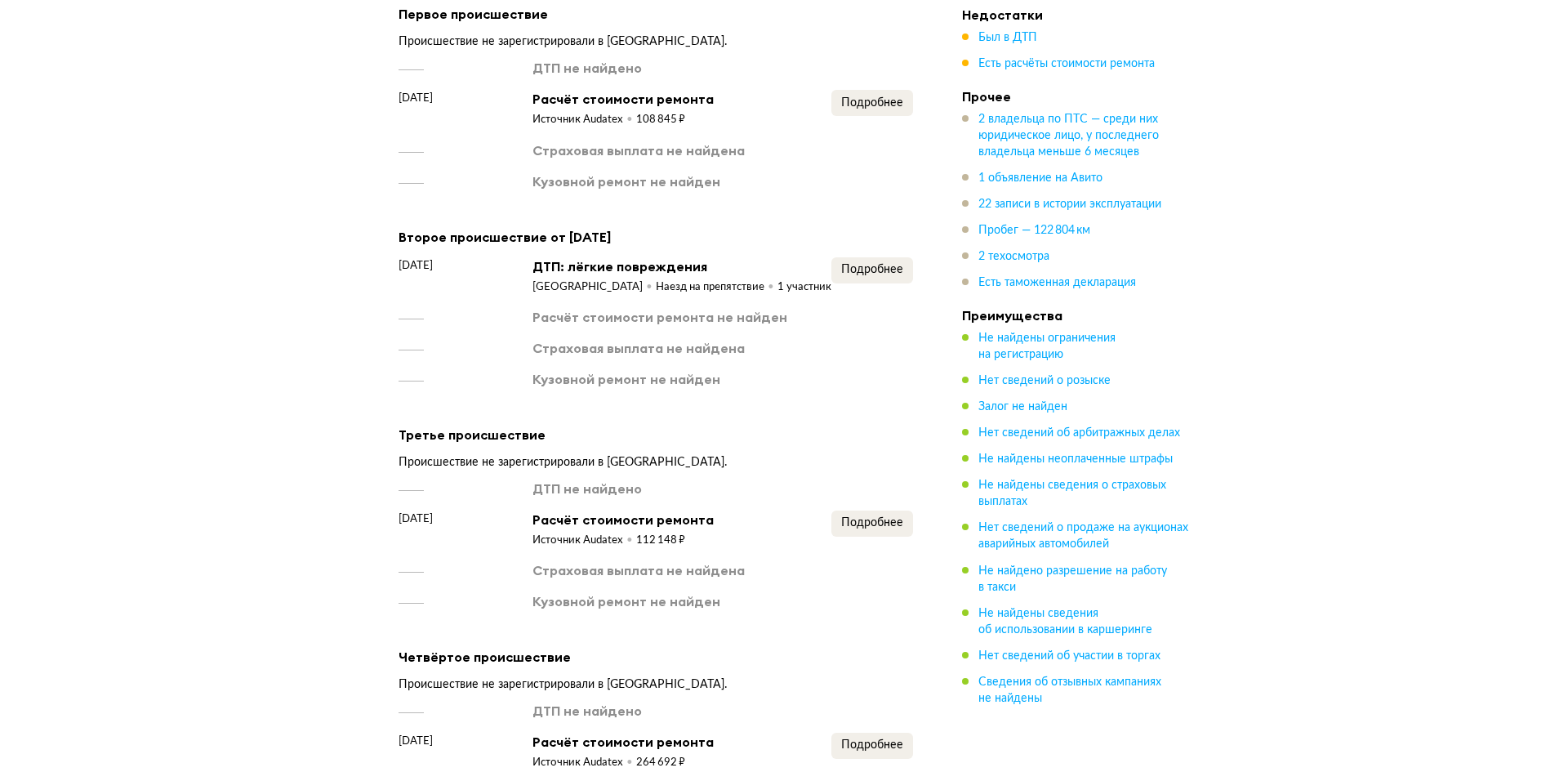
scroll to position [2451, 0]
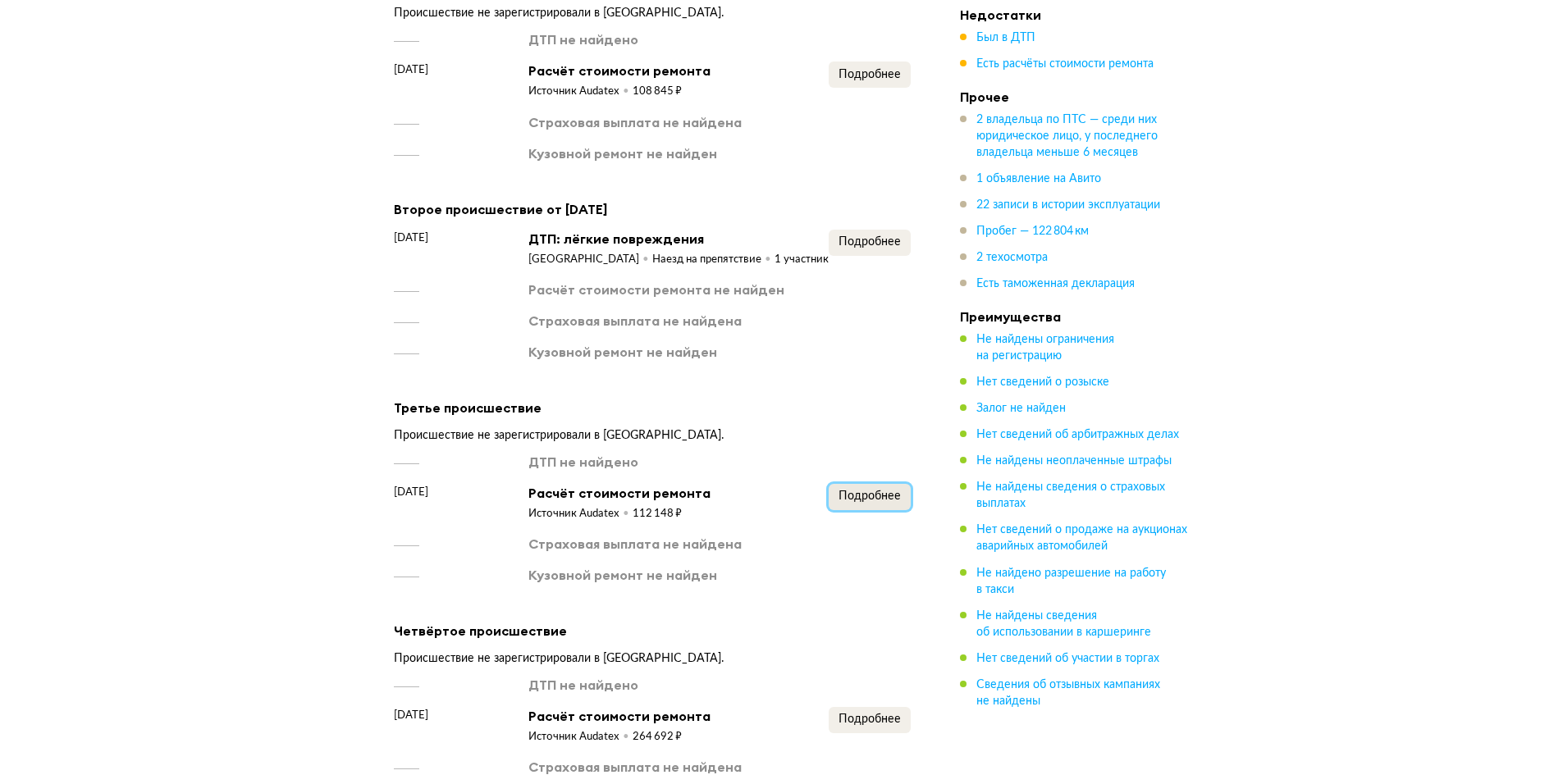
click at [845, 490] on span "Подробнее" at bounding box center [869, 496] width 62 height 12
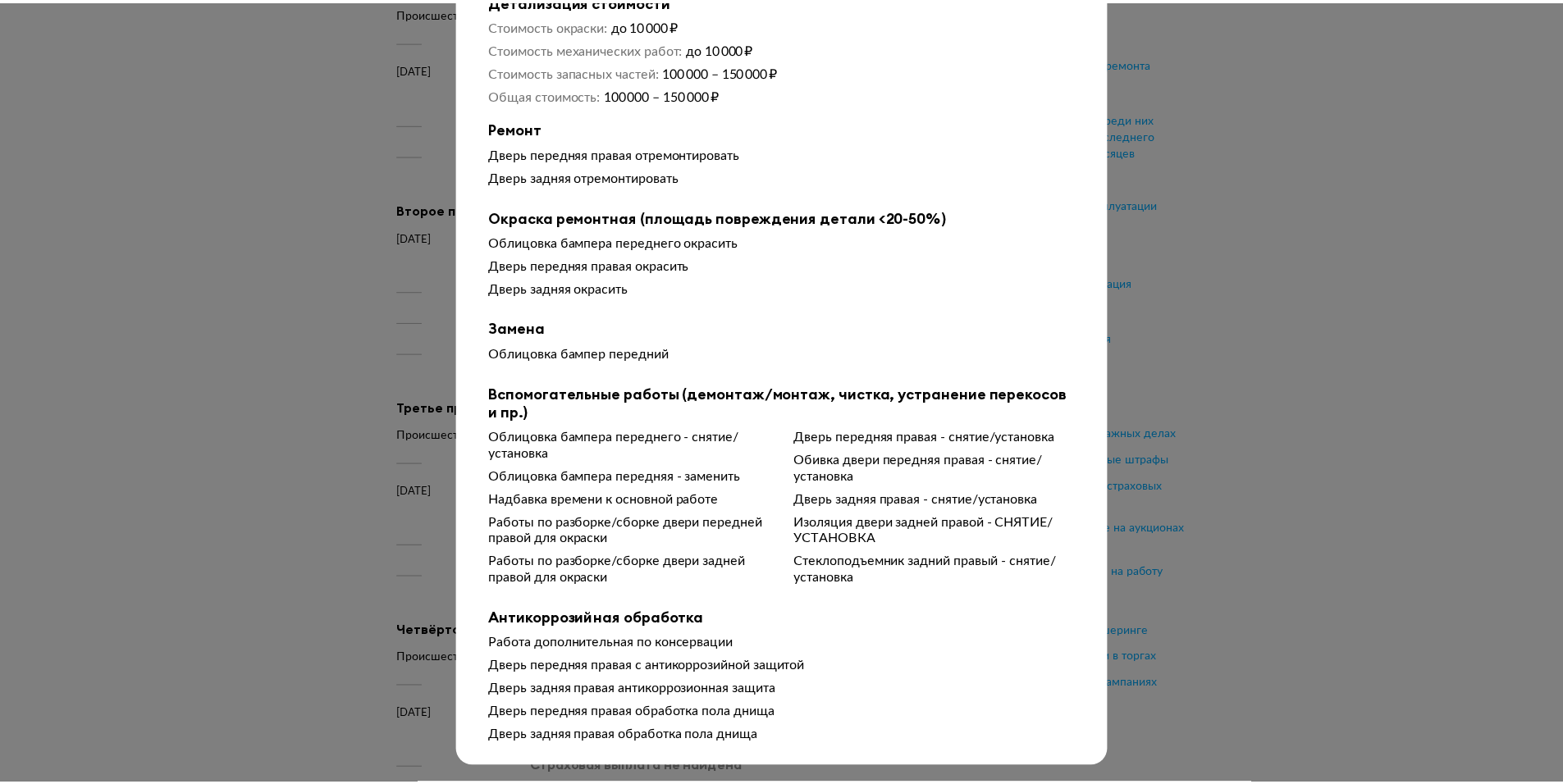
scroll to position [146, 0]
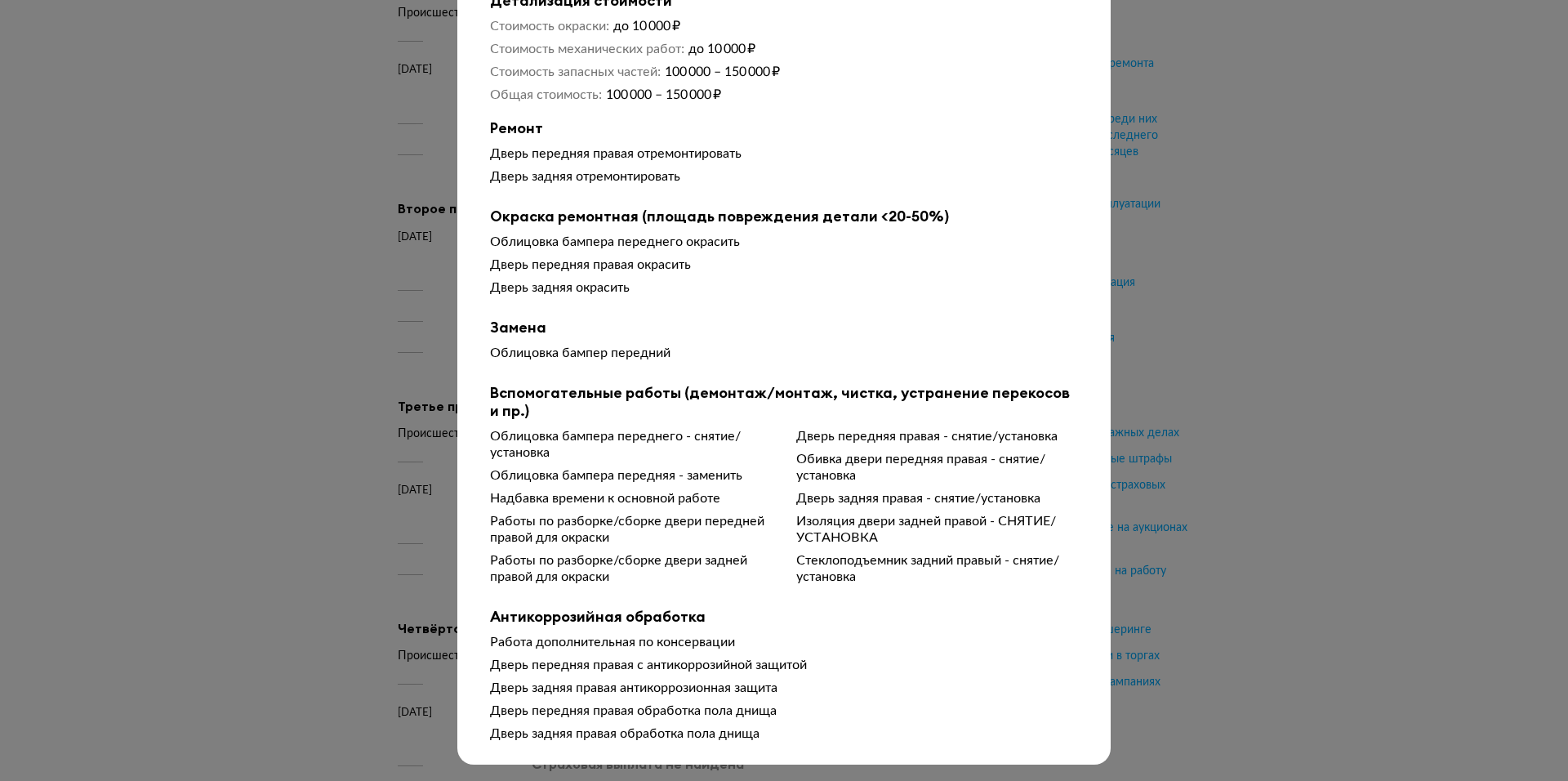
click at [233, 448] on div at bounding box center [784, 249] width 1568 height 781
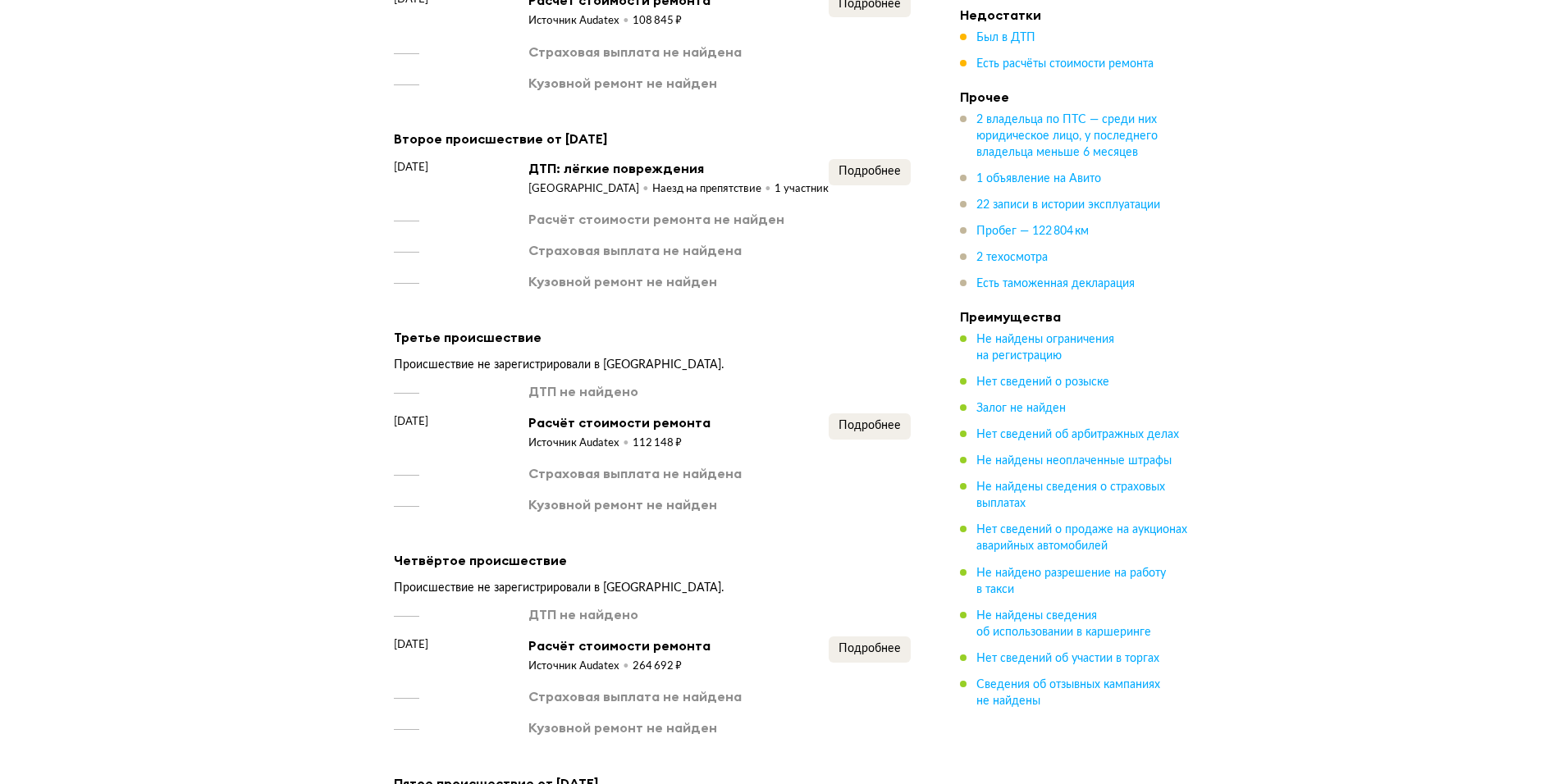
scroll to position [2706, 0]
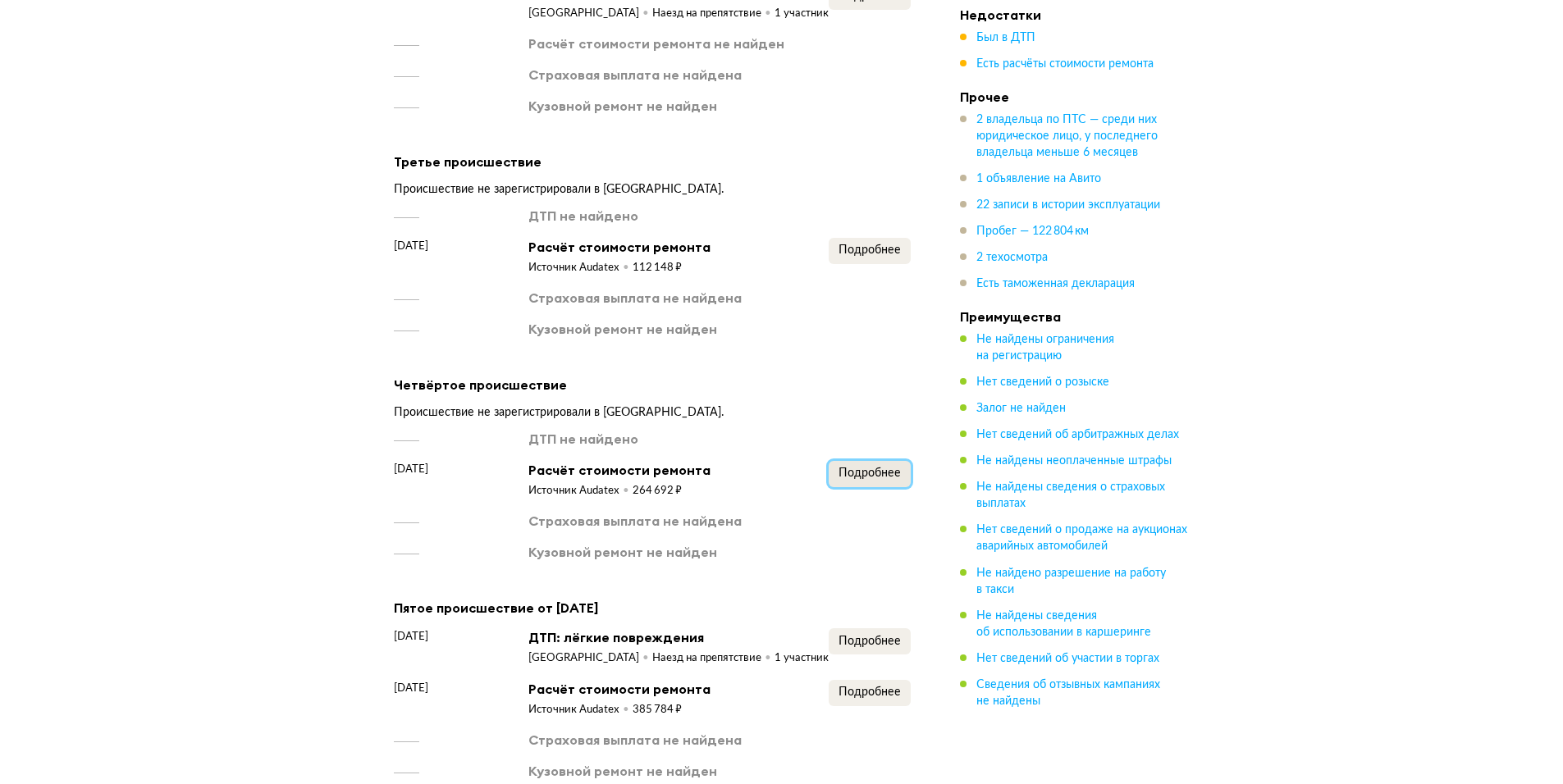
click at [884, 468] on span "Подробнее" at bounding box center [869, 474] width 62 height 12
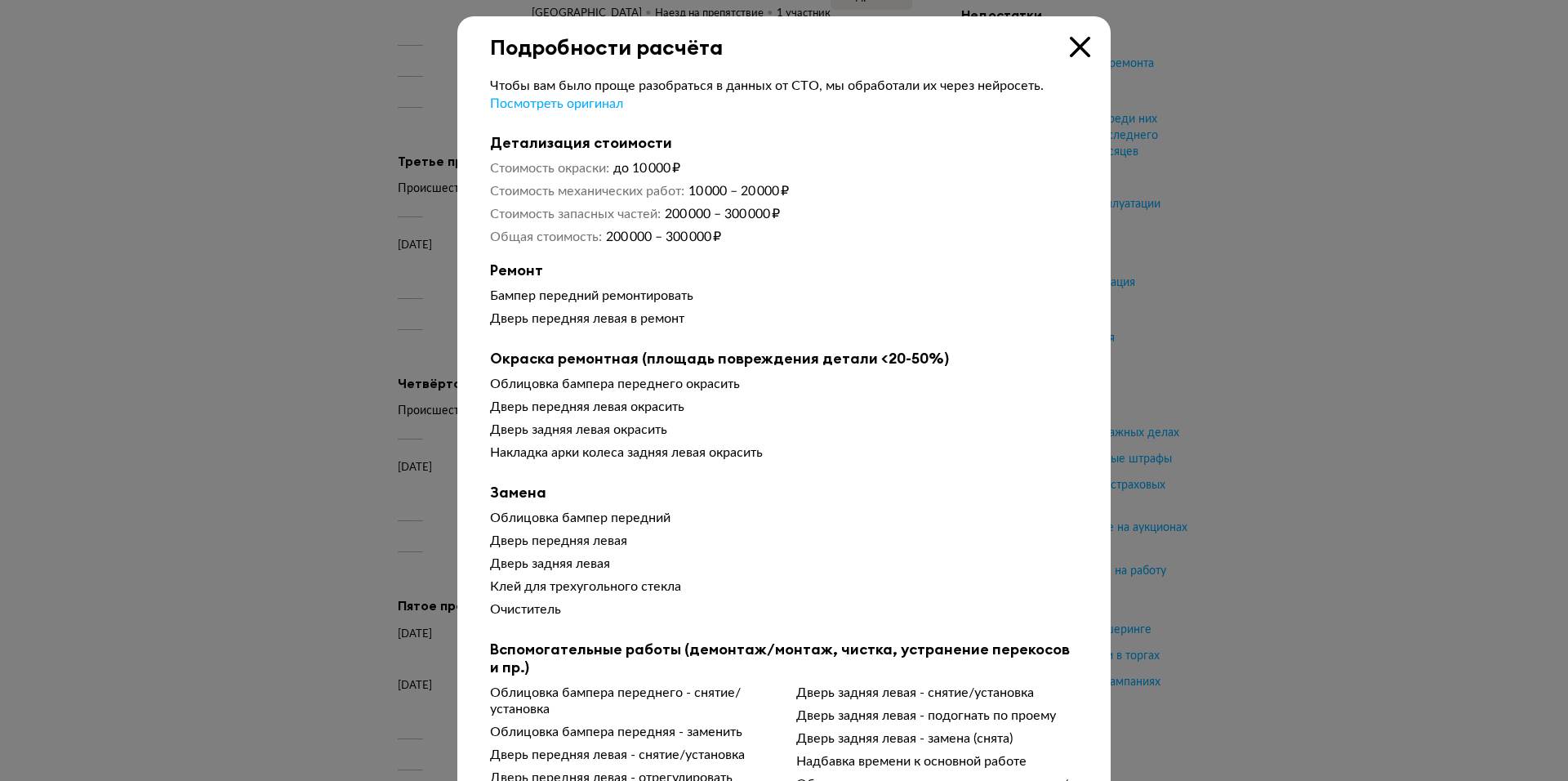
click at [256, 476] on div at bounding box center [784, 390] width 1568 height 781
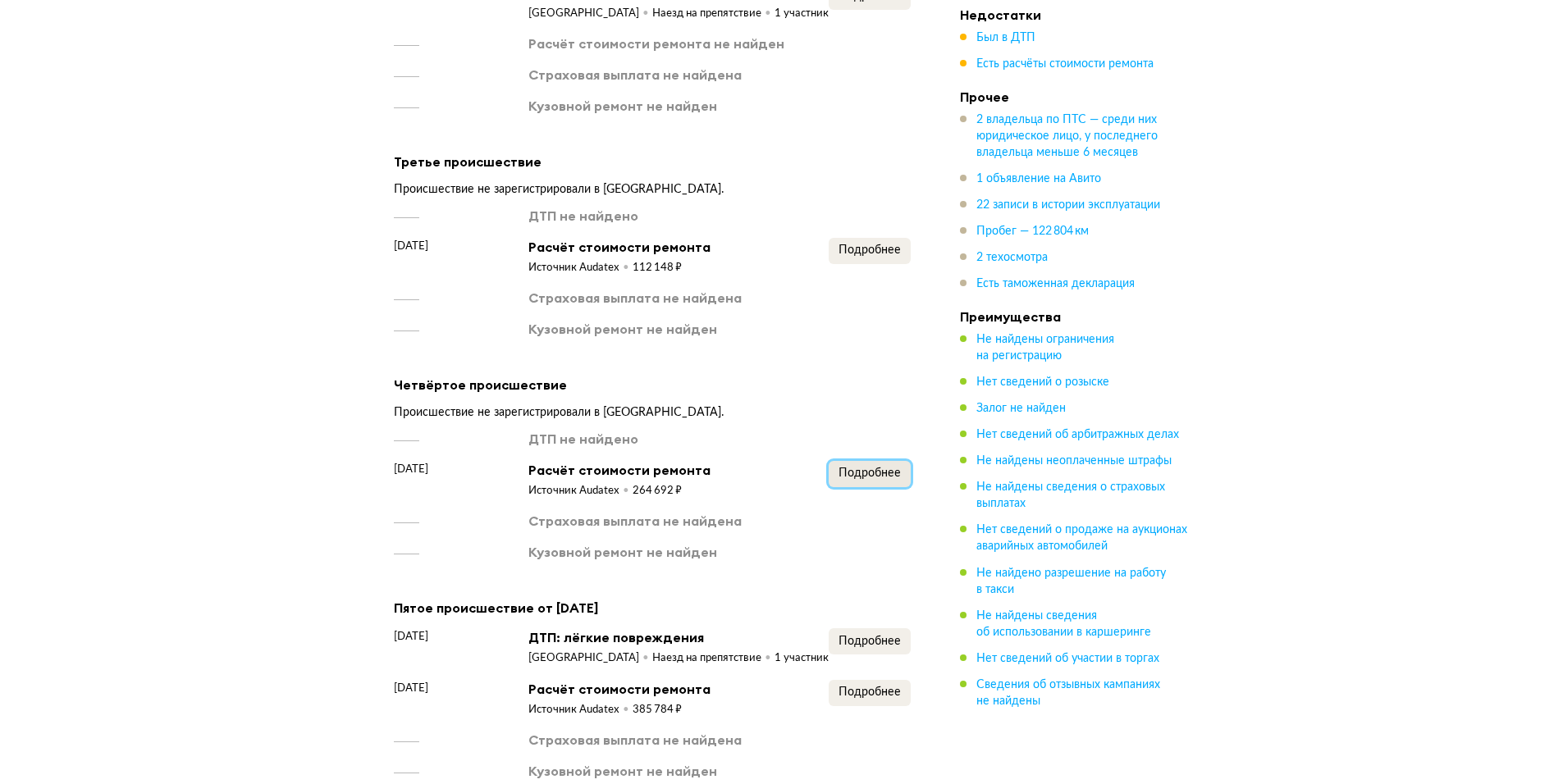
click at [847, 468] on span "Подробнее" at bounding box center [869, 474] width 62 height 12
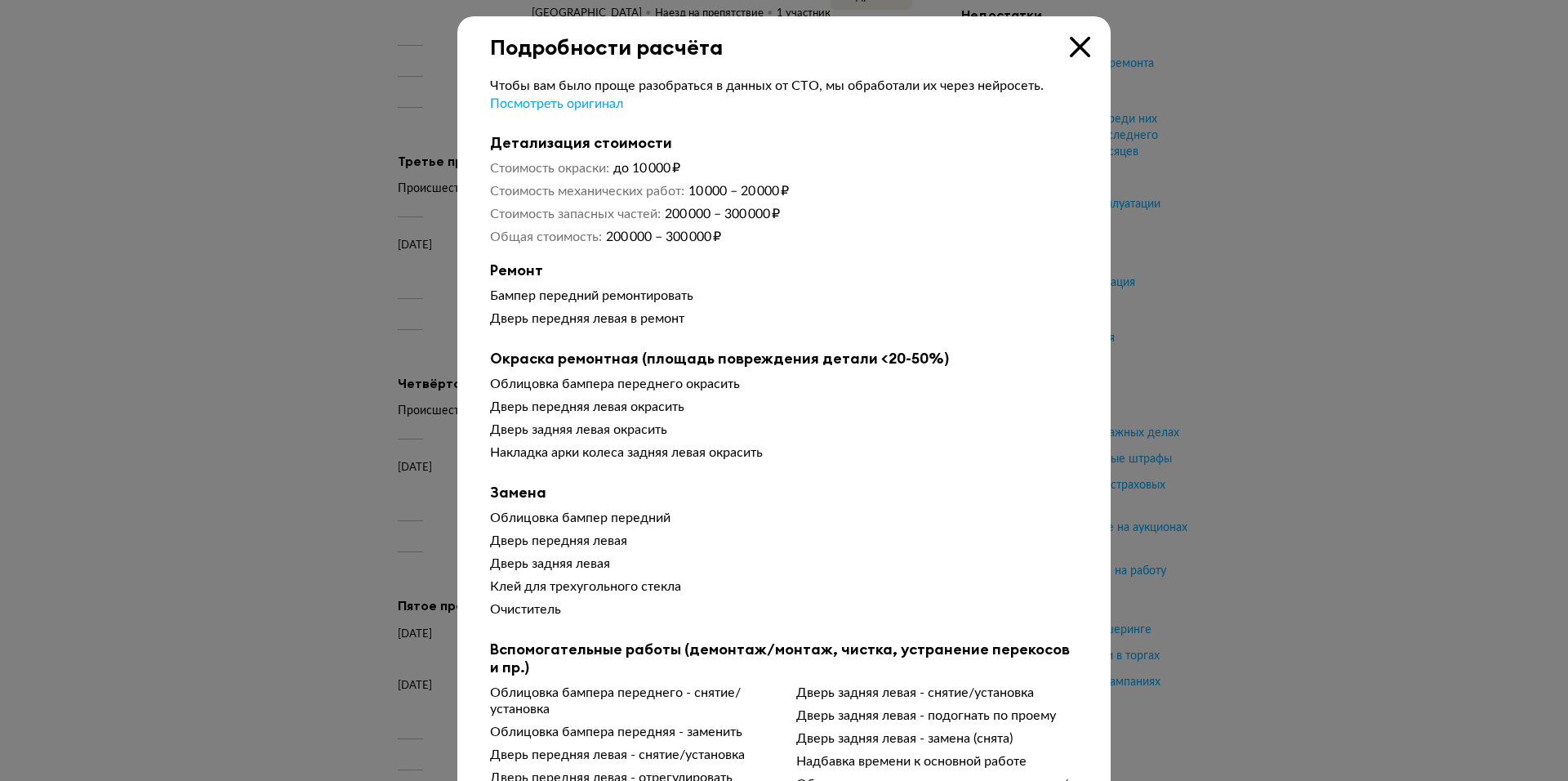
click at [422, 425] on div at bounding box center [784, 390] width 1568 height 781
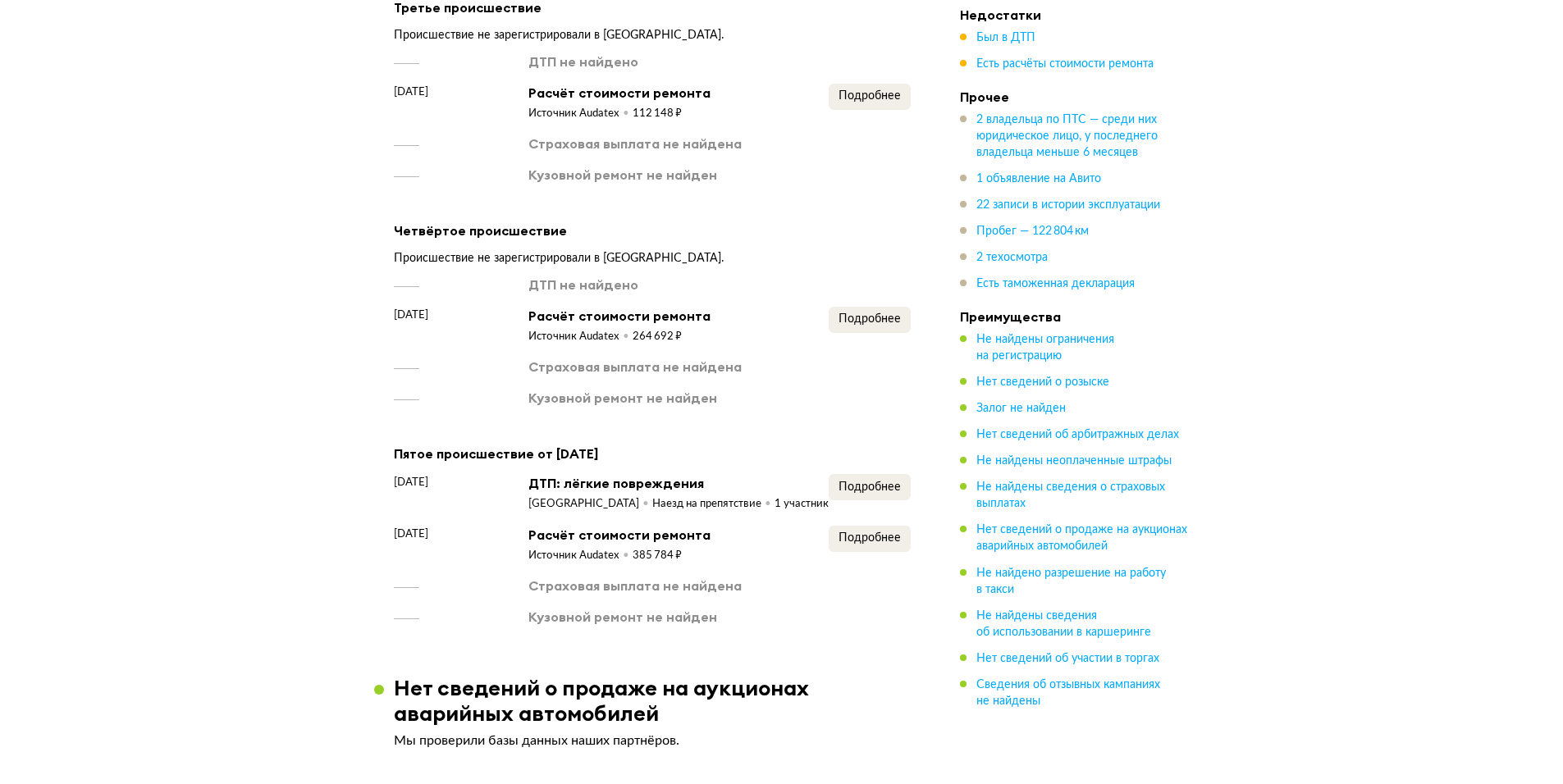
scroll to position [2870, 0]
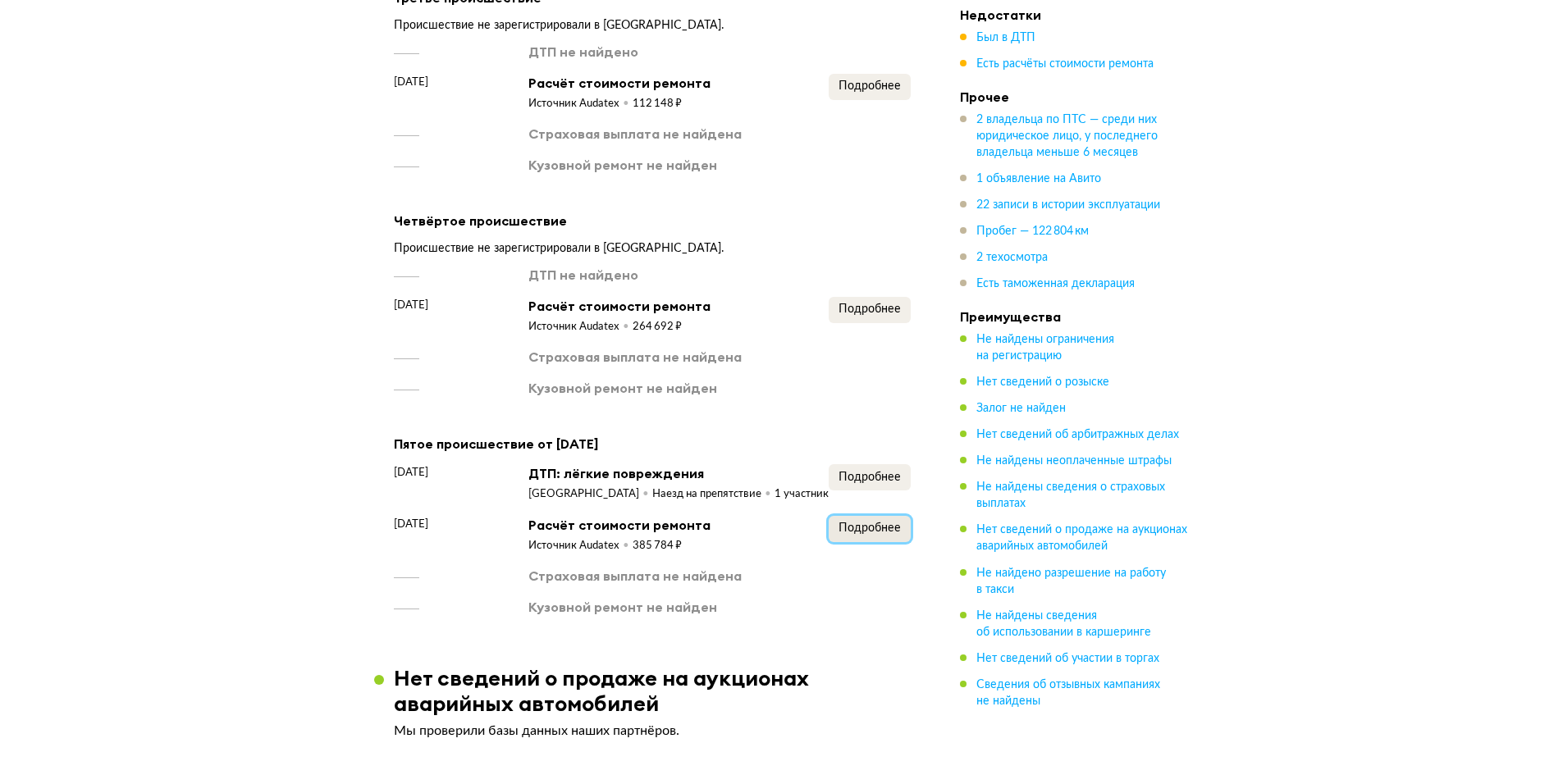
click at [880, 516] on button "Подробнее" at bounding box center [869, 529] width 82 height 27
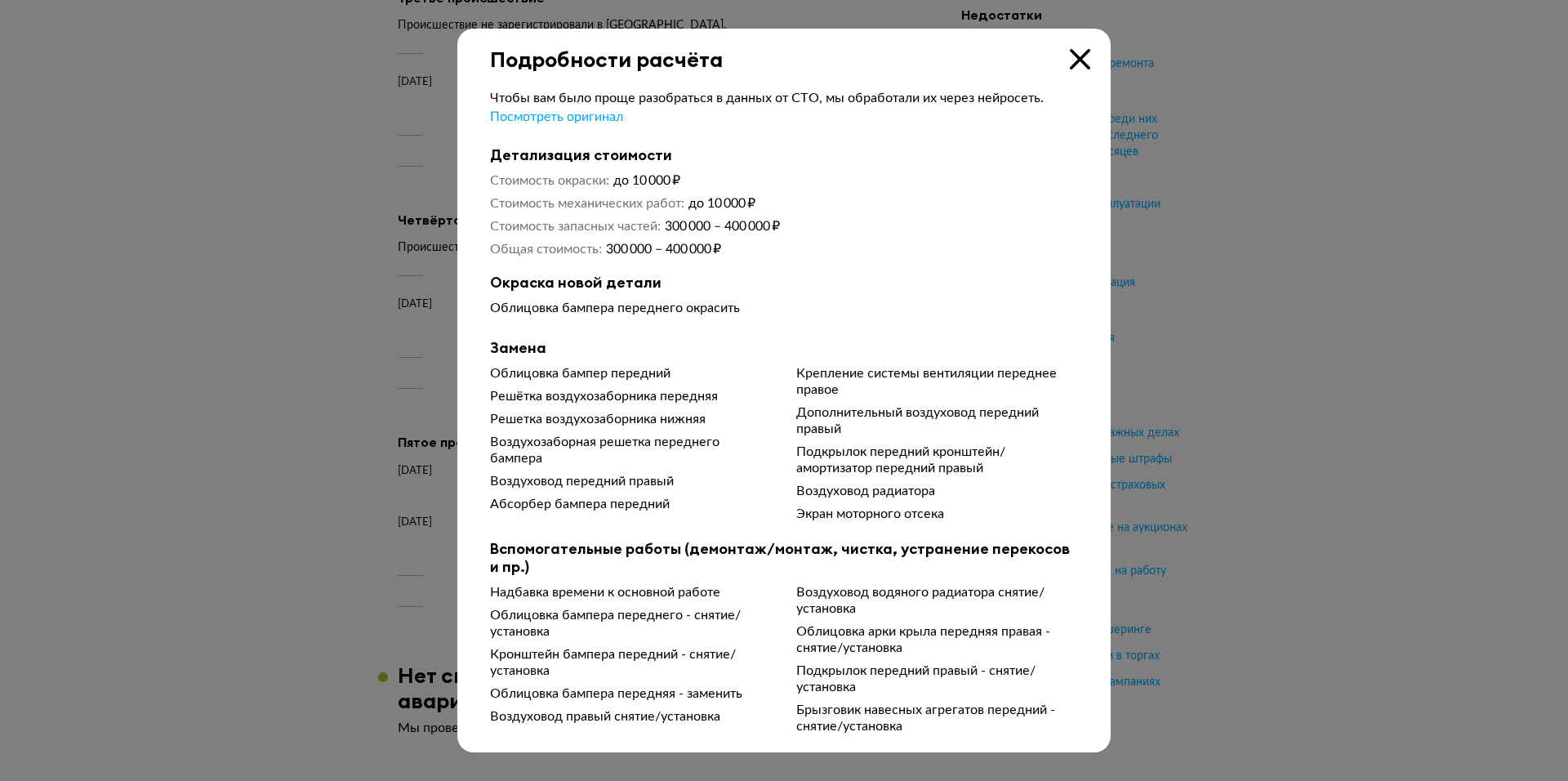
click at [339, 469] on div at bounding box center [784, 390] width 1568 height 781
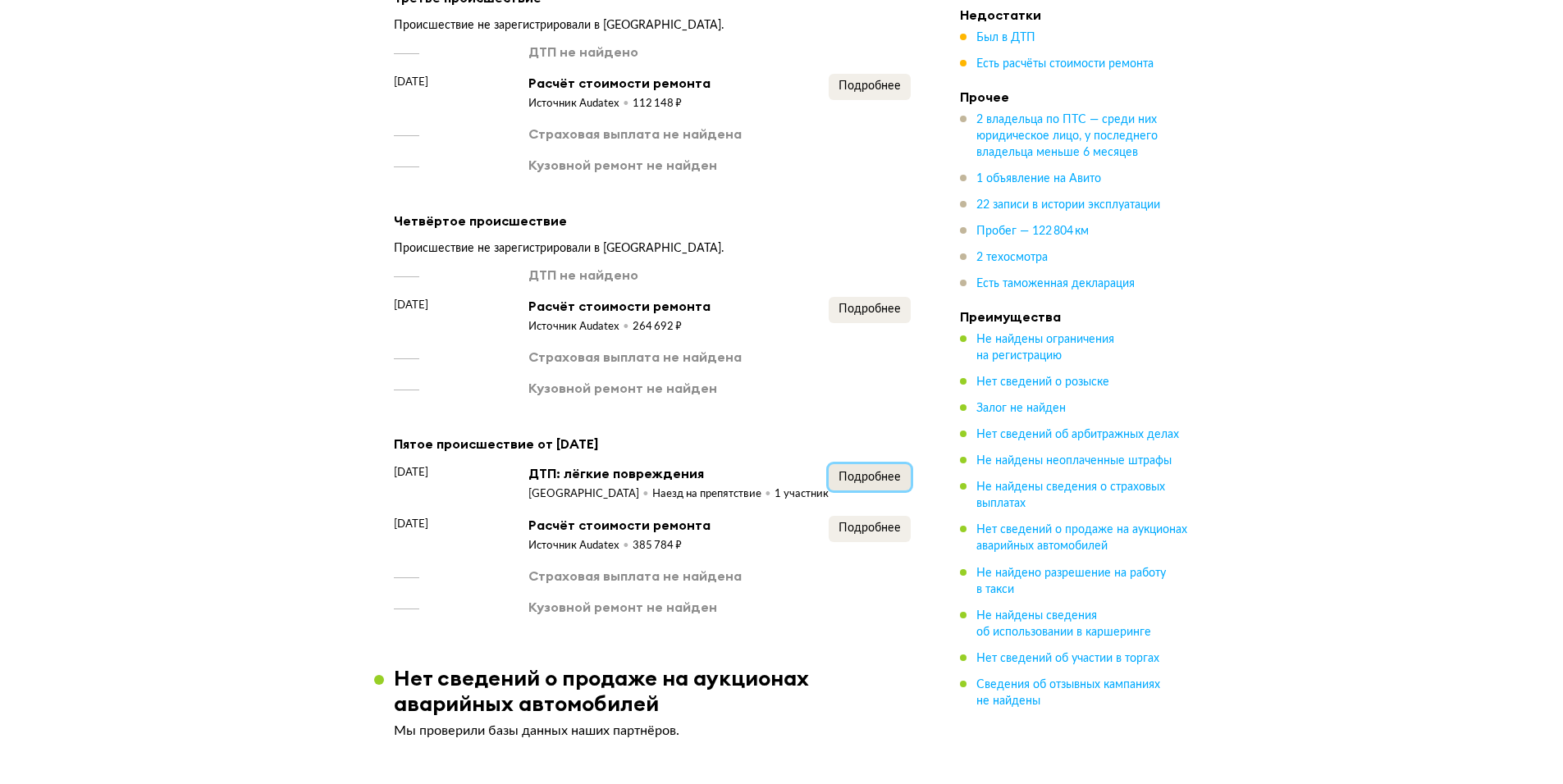
click at [859, 472] on span "Подробнее" at bounding box center [869, 477] width 62 height 12
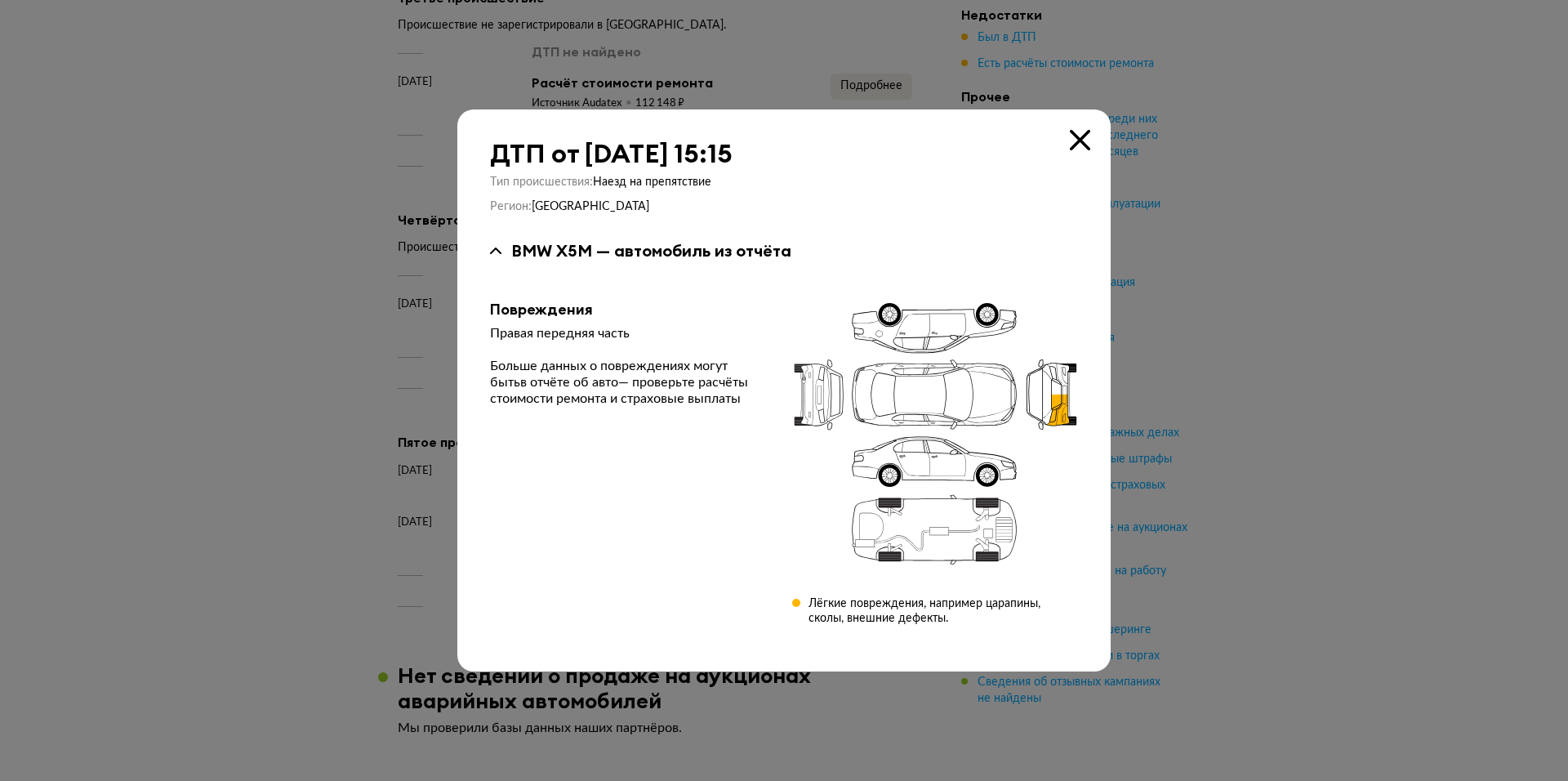
click at [316, 411] on div at bounding box center [784, 390] width 1568 height 781
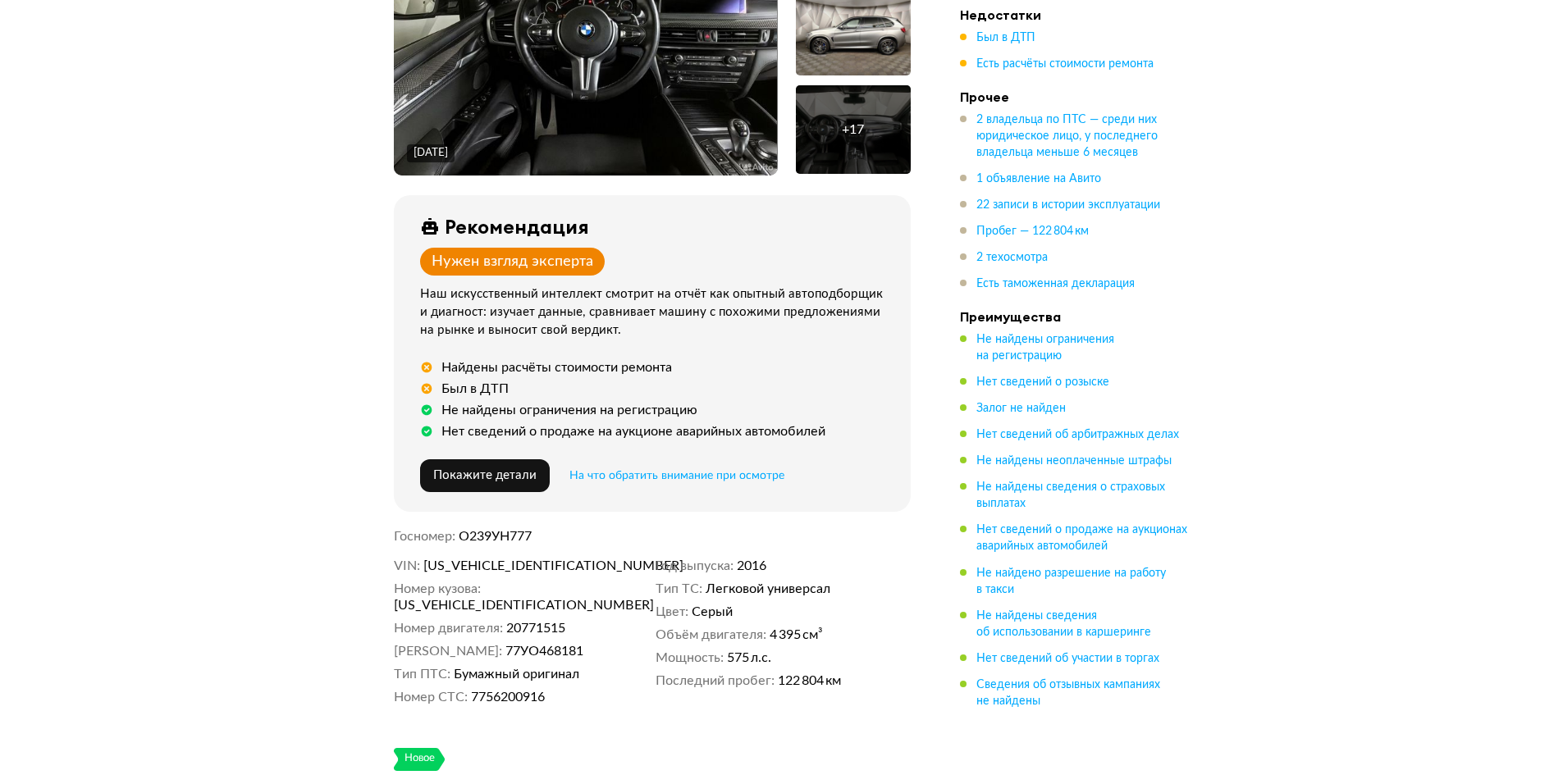
scroll to position [0, 0]
